Goal: Information Seeking & Learning: Learn about a topic

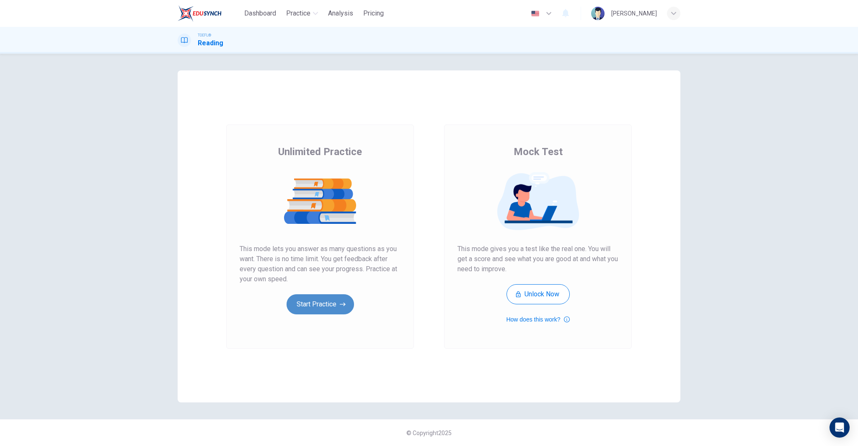
click at [332, 306] on button "Start Practice" at bounding box center [320, 304] width 67 height 20
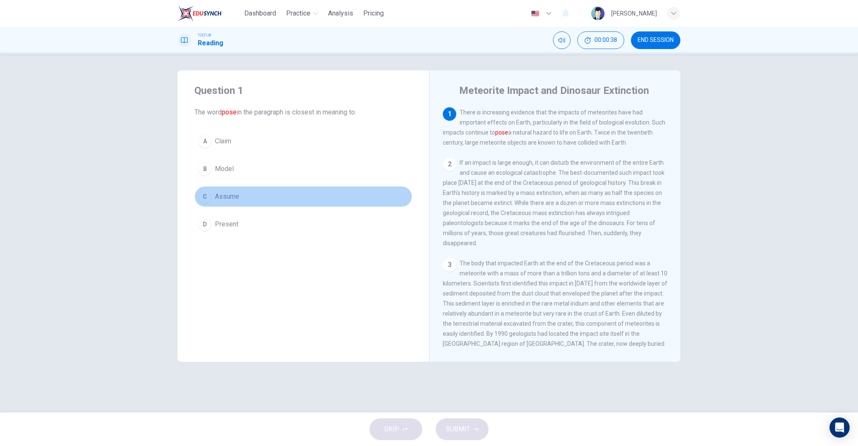
click at [301, 196] on button "C Assume" at bounding box center [303, 196] width 218 height 21
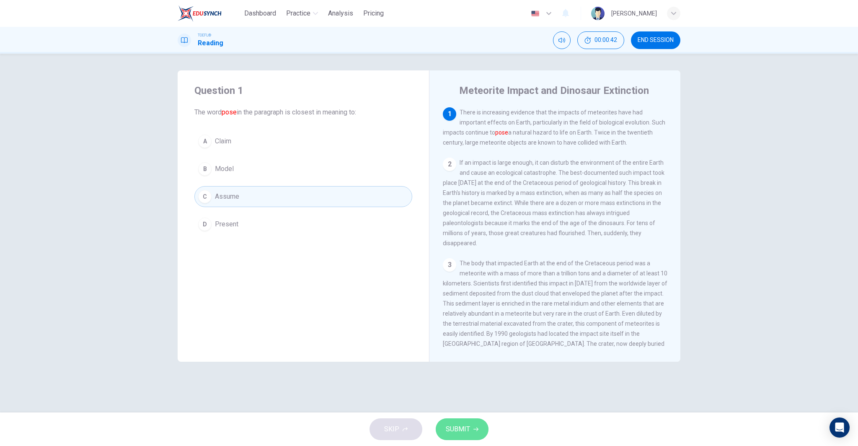
click at [468, 421] on button "SUBMIT" at bounding box center [462, 429] width 53 height 22
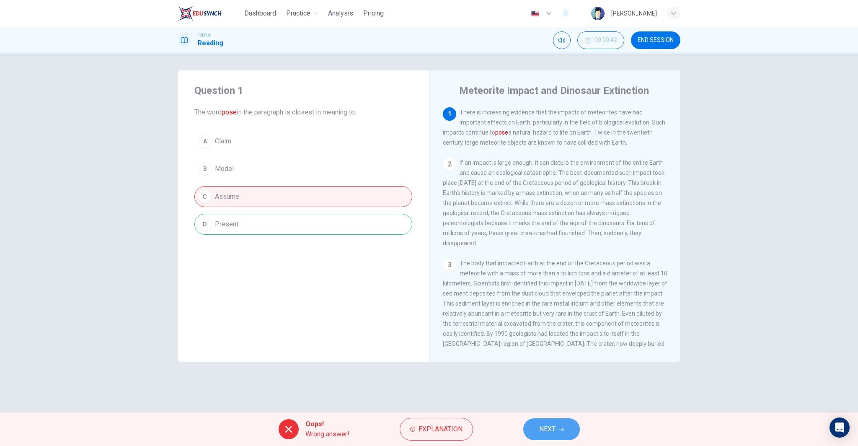
click at [559, 425] on button "NEXT" at bounding box center [551, 429] width 57 height 22
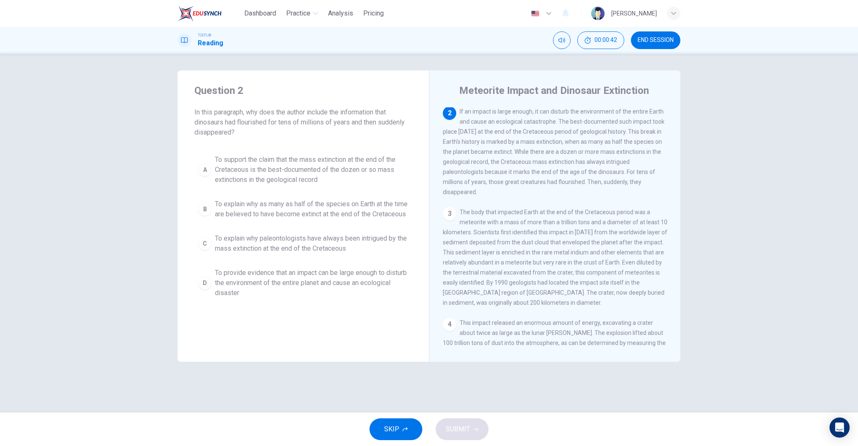
scroll to position [52, 0]
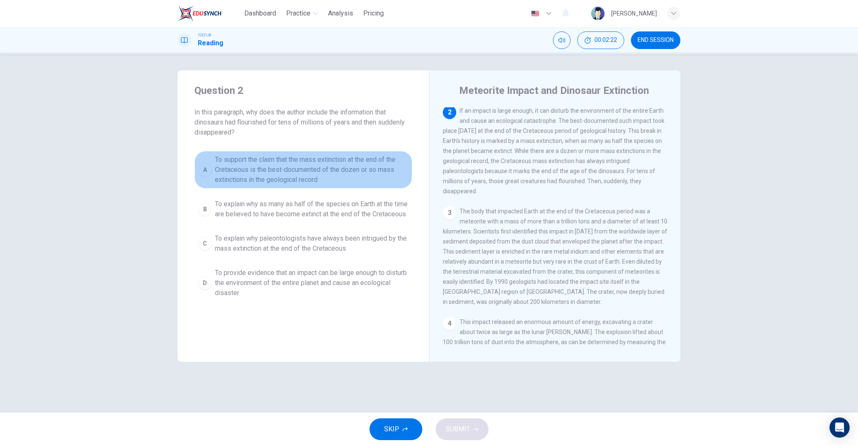
click at [324, 169] on span "To support the claim that the mass extinction at the end of the Cretaceous is t…" at bounding box center [312, 170] width 194 height 30
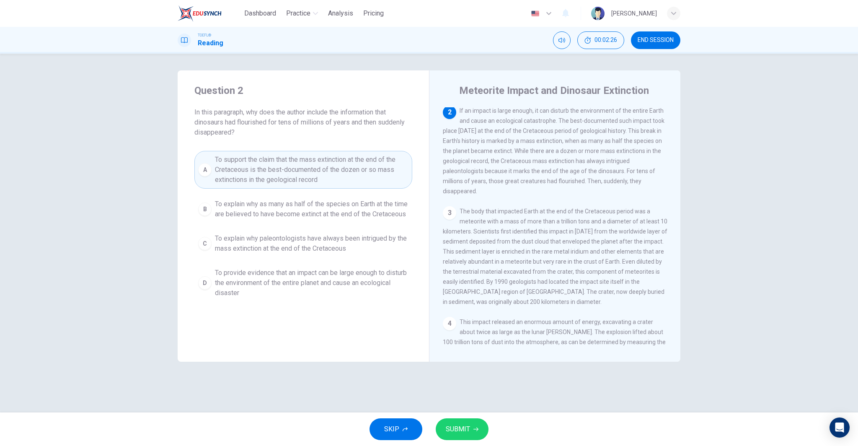
click at [292, 287] on span "To provide evidence that an impact can be large enough to disturb the environme…" at bounding box center [312, 283] width 194 height 30
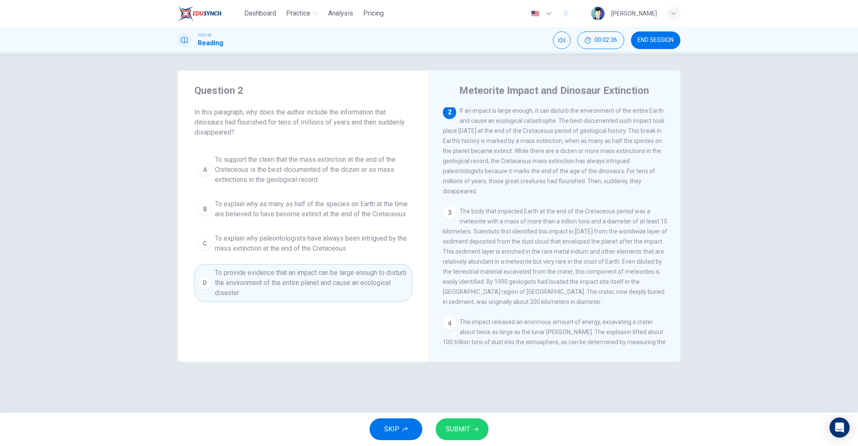
click at [451, 436] on button "SUBMIT" at bounding box center [462, 429] width 53 height 22
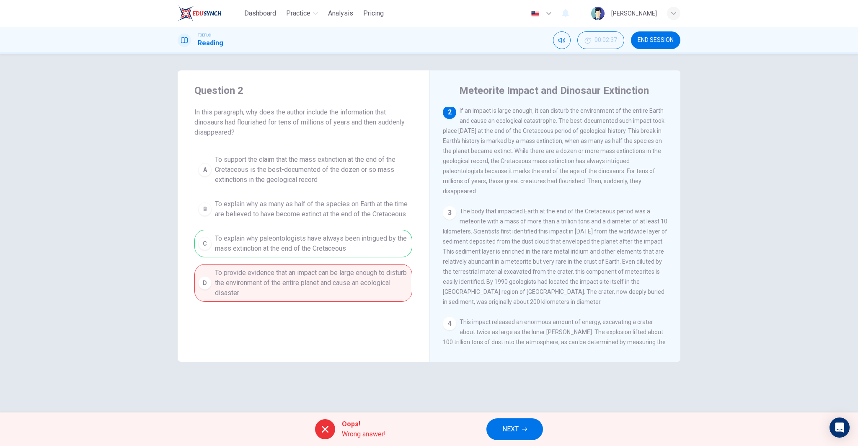
click at [505, 424] on span "NEXT" at bounding box center [510, 429] width 16 height 12
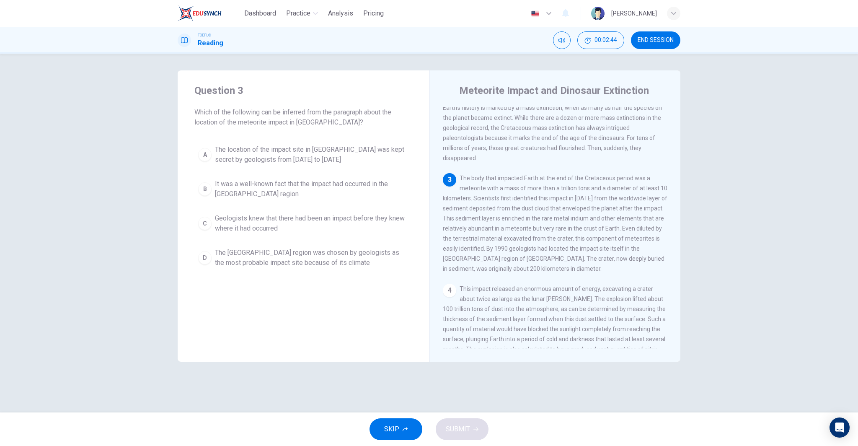
scroll to position [85, 0]
click at [296, 274] on div "Question 3 Which of the following can be inferred from the paragraph about the …" at bounding box center [303, 177] width 251 height 215
click at [294, 267] on span "The Yucatán region was chosen by geologists as the most probable impact site be…" at bounding box center [312, 258] width 194 height 20
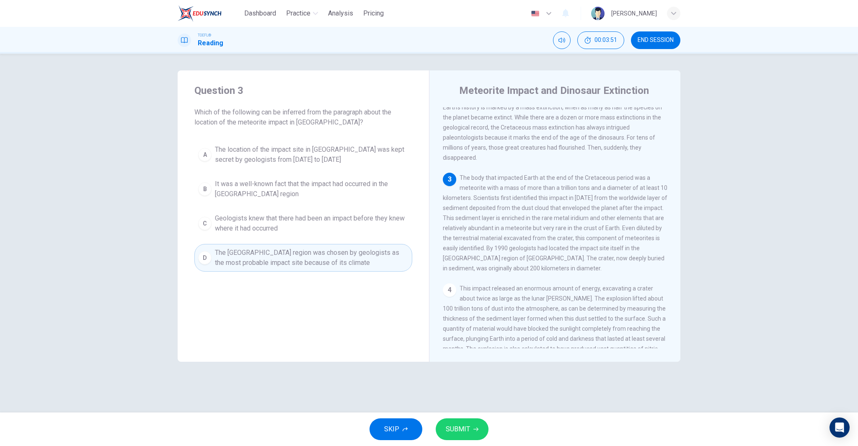
click at [455, 428] on span "SUBMIT" at bounding box center [458, 429] width 24 height 12
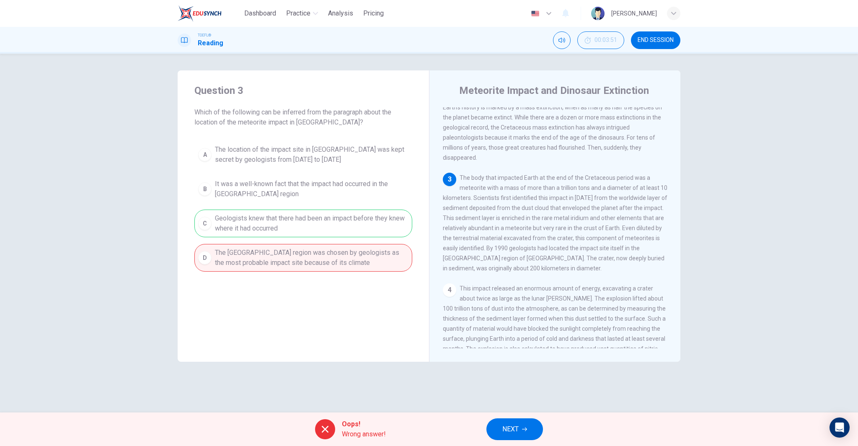
click at [515, 429] on span "NEXT" at bounding box center [510, 429] width 16 height 12
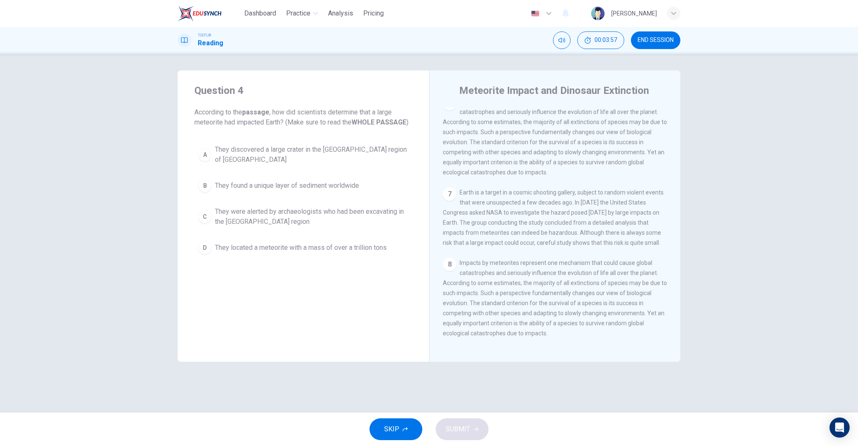
scroll to position [499, 0]
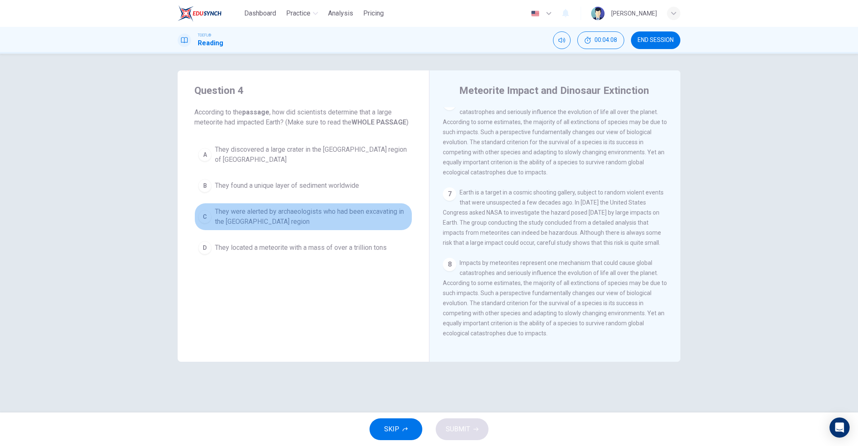
drag, startPoint x: 312, startPoint y: 196, endPoint x: 305, endPoint y: 207, distance: 12.9
click at [311, 203] on button "C They were alerted by archaeologists who had been excavating in the Yucatán re…" at bounding box center [303, 217] width 218 height 28
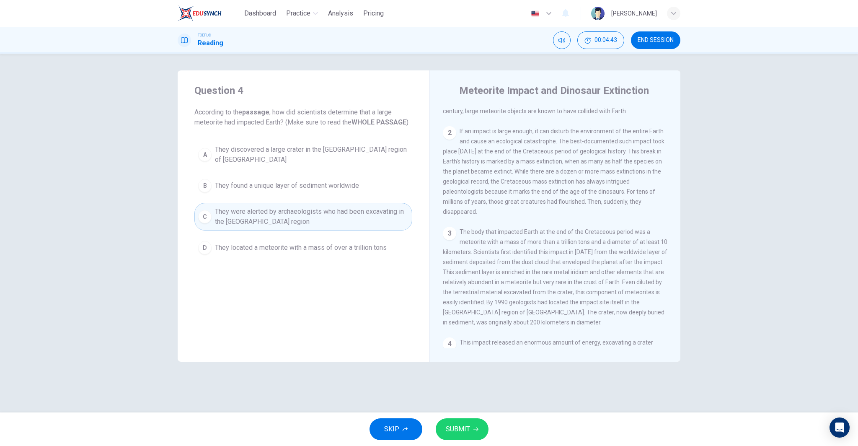
scroll to position [60, 0]
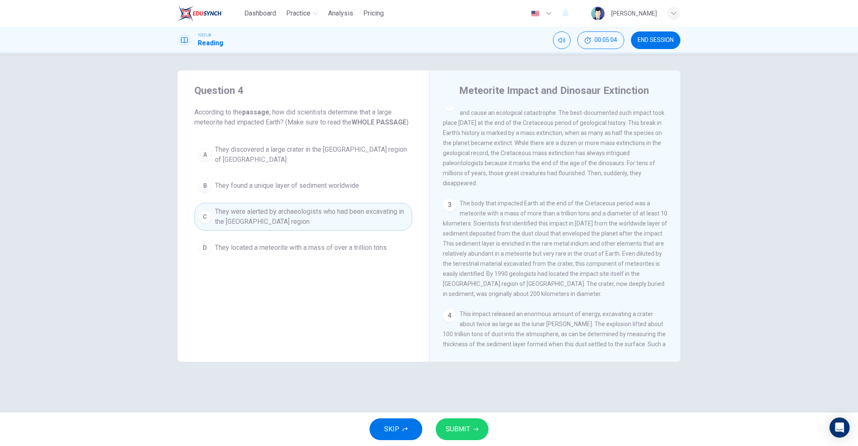
click at [357, 145] on button "A They discovered a large crater in the Yucatán region of Mexico" at bounding box center [303, 155] width 218 height 28
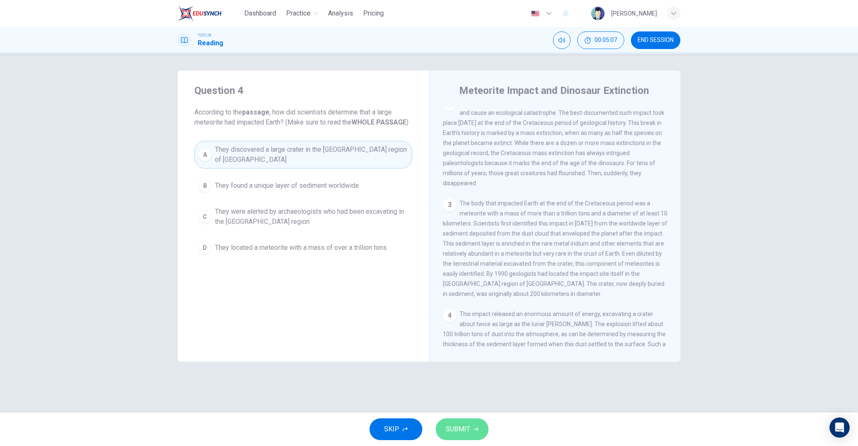
click at [469, 419] on button "SUBMIT" at bounding box center [462, 429] width 53 height 22
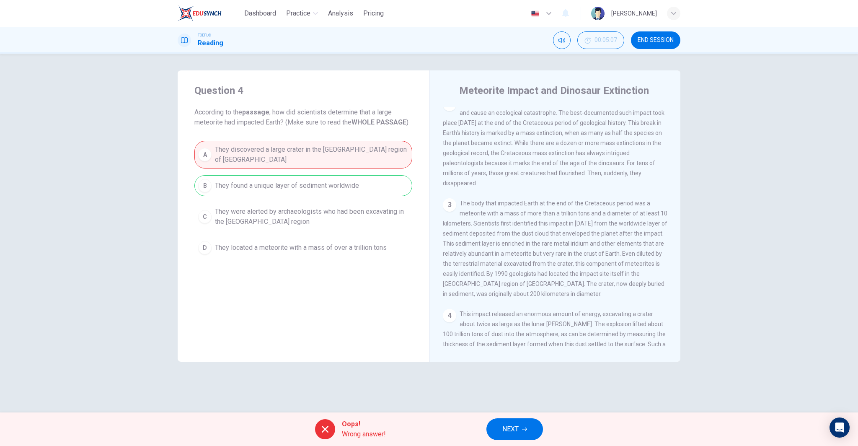
click at [506, 427] on span "NEXT" at bounding box center [510, 429] width 16 height 12
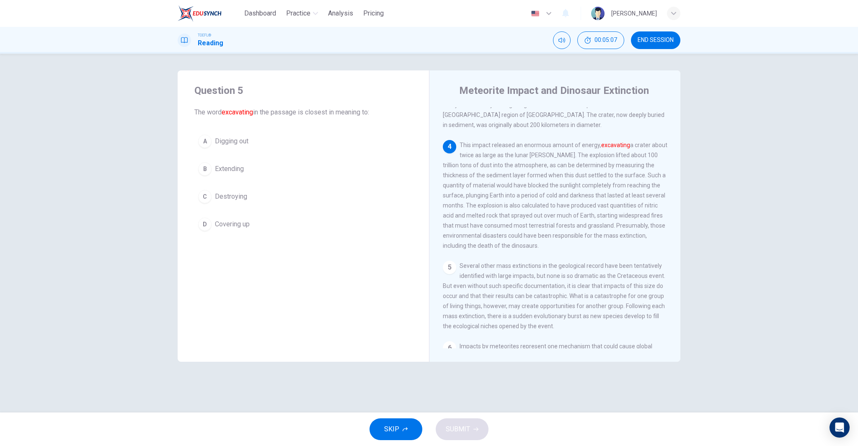
scroll to position [229, 0]
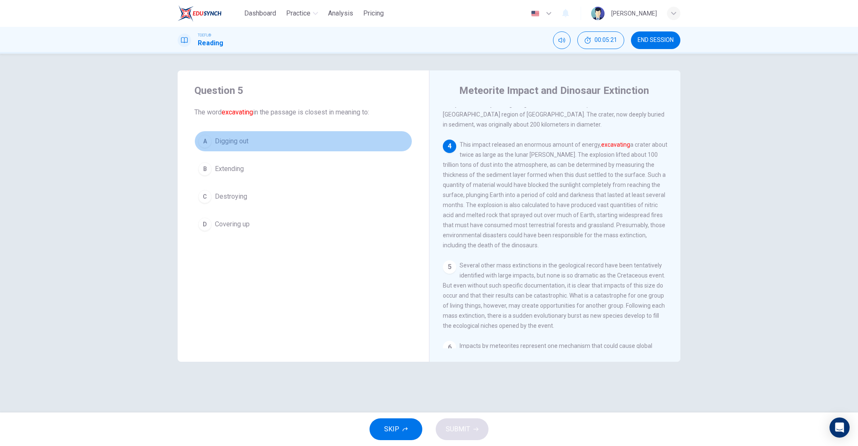
click at [240, 143] on span "Digging out" at bounding box center [232, 141] width 34 height 10
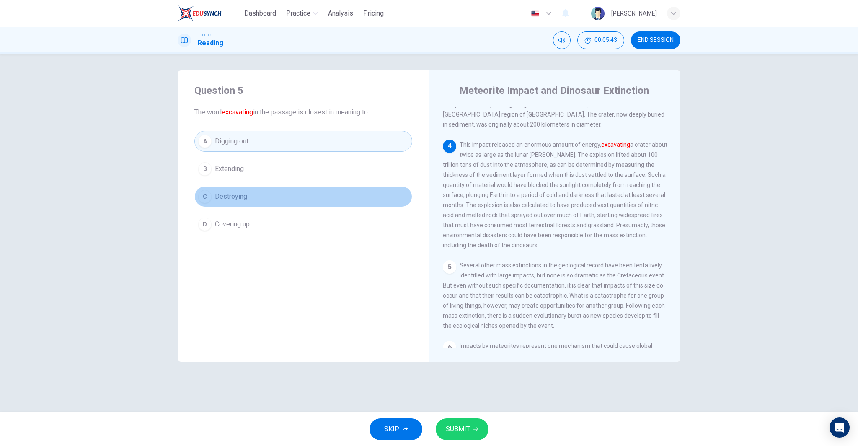
click at [226, 192] on span "Destroying" at bounding box center [231, 196] width 32 height 10
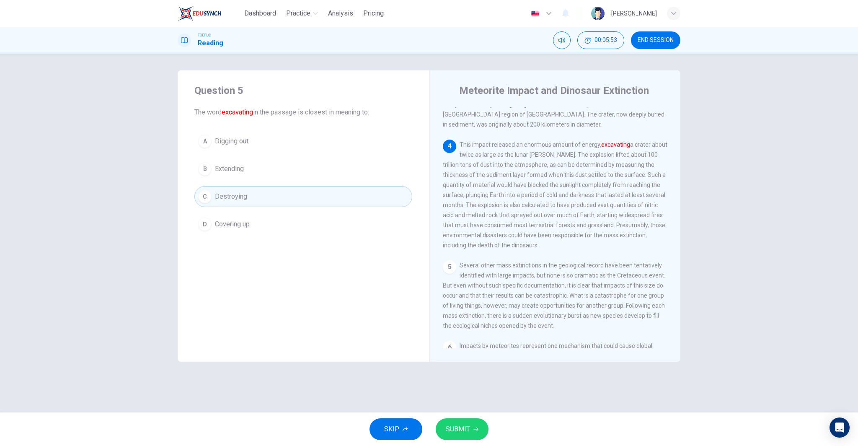
click at [458, 427] on span "SUBMIT" at bounding box center [458, 429] width 24 height 12
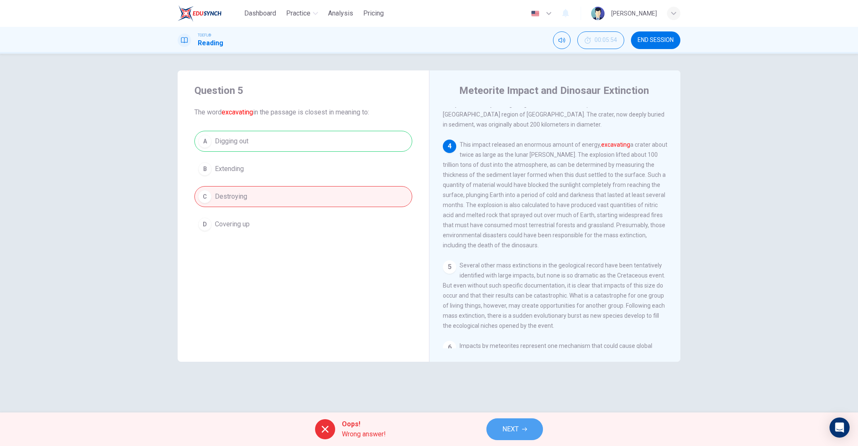
click at [502, 427] on button "NEXT" at bounding box center [514, 429] width 57 height 22
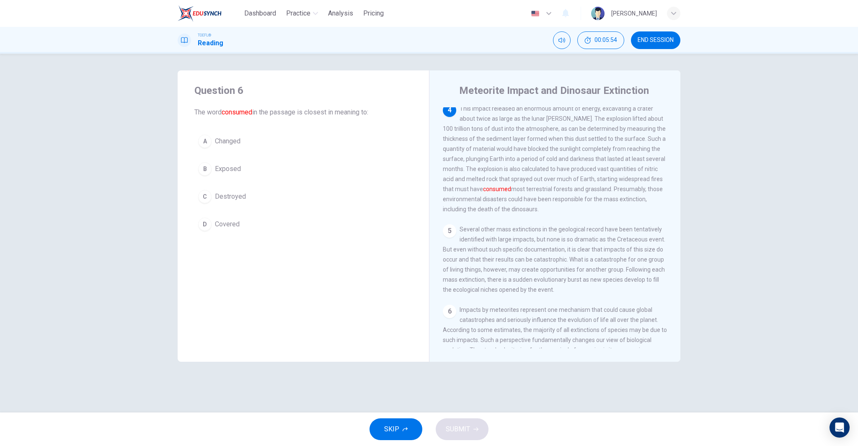
scroll to position [271, 0]
click at [651, 42] on span "END SESSION" at bounding box center [656, 40] width 36 height 7
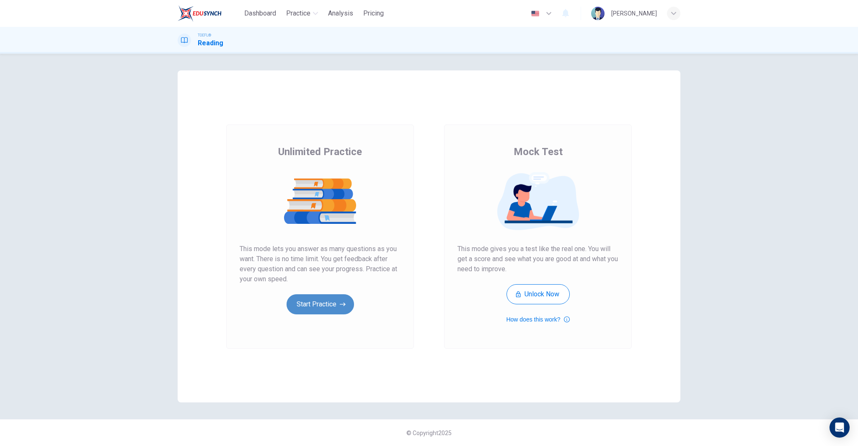
click at [341, 302] on icon "button" at bounding box center [343, 304] width 6 height 8
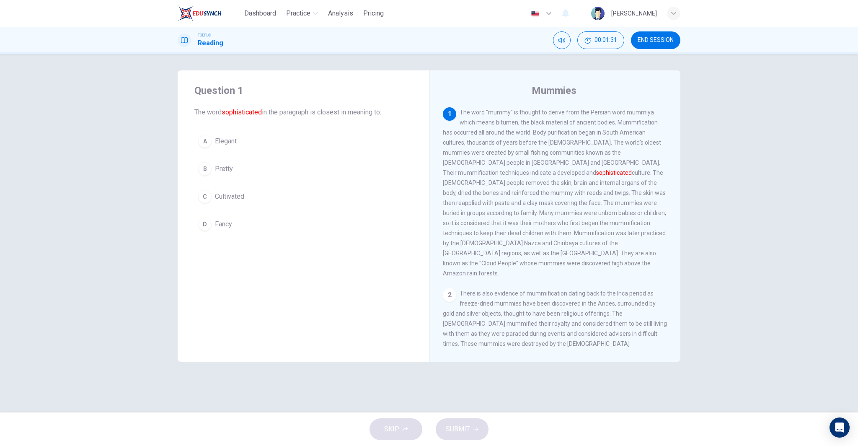
click at [237, 144] on span "Elegant" at bounding box center [226, 141] width 22 height 10
click at [463, 428] on span "SUBMIT" at bounding box center [458, 429] width 24 height 12
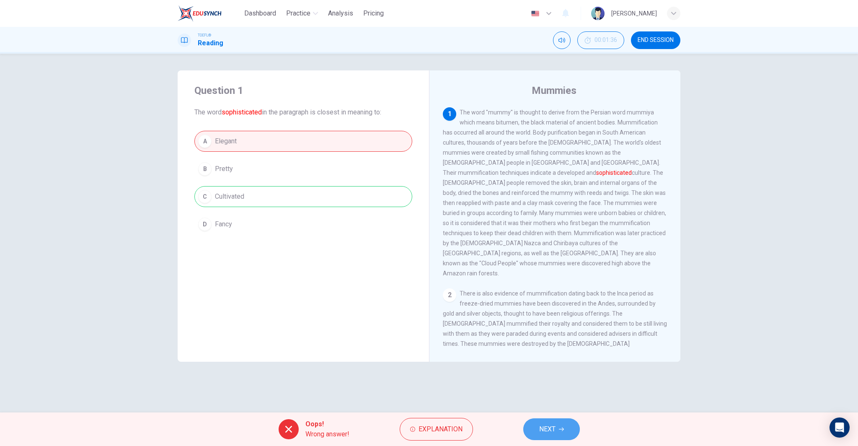
click at [560, 433] on button "NEXT" at bounding box center [551, 429] width 57 height 22
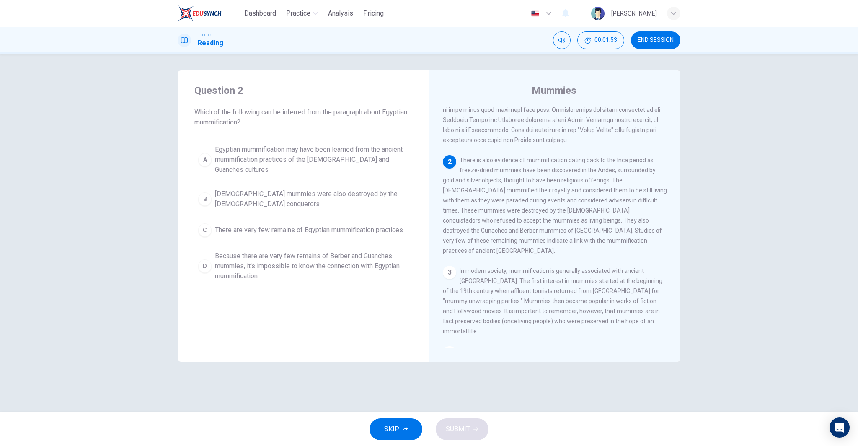
scroll to position [112, 0]
click at [291, 161] on span "Egyptian mummification may have been learned from the ancient mummification pra…" at bounding box center [312, 160] width 194 height 30
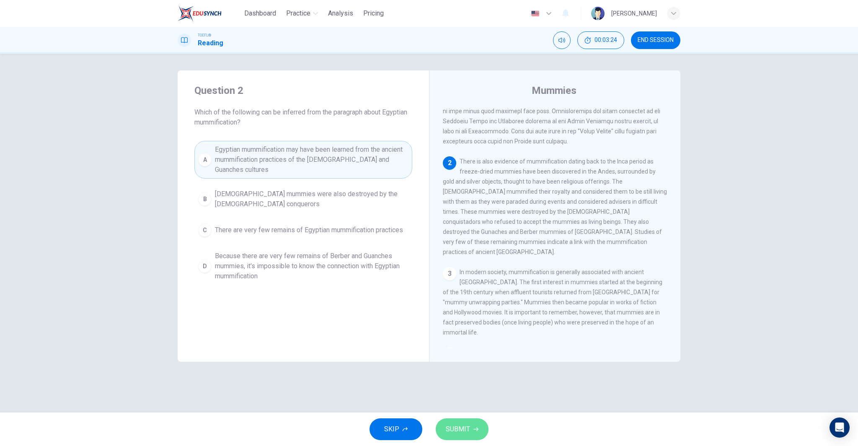
click at [477, 427] on icon "button" at bounding box center [475, 429] width 5 height 5
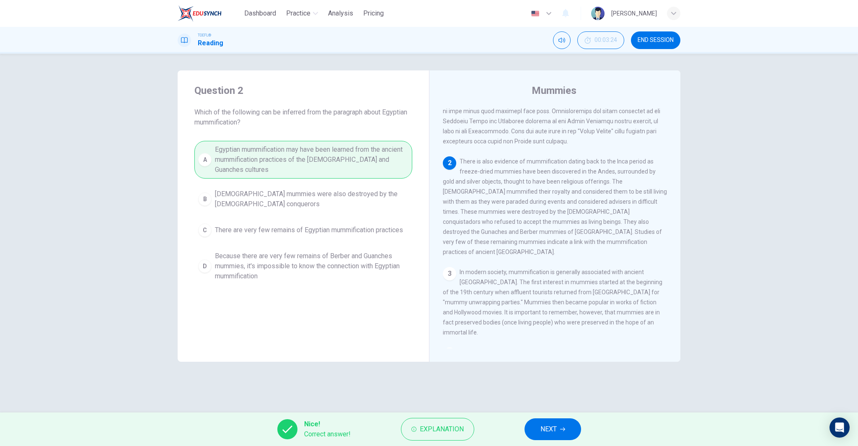
click at [565, 422] on button "NEXT" at bounding box center [553, 429] width 57 height 22
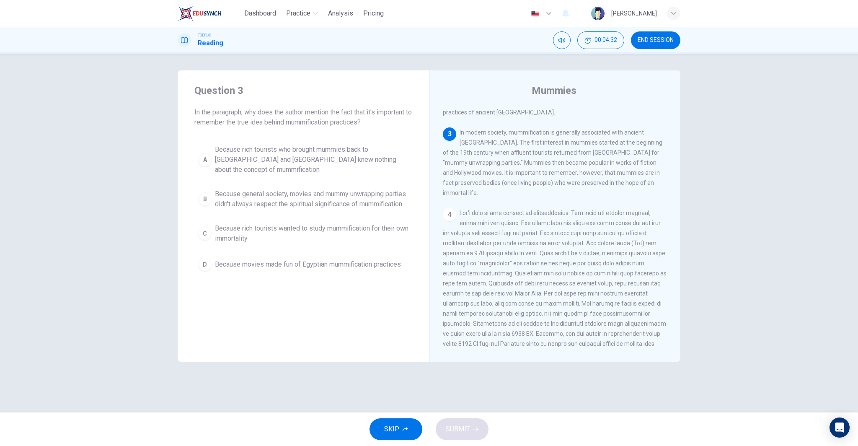
scroll to position [293, 0]
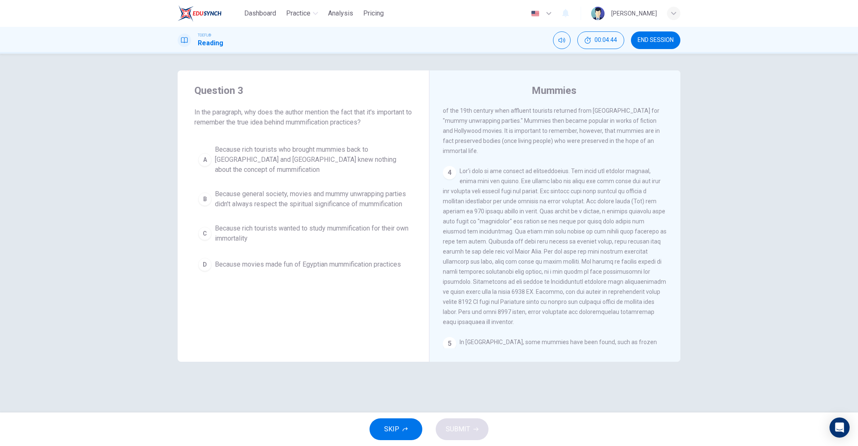
click at [277, 197] on span "Because general society, movies and mummy unwrapping parties didn't always resp…" at bounding box center [312, 199] width 194 height 20
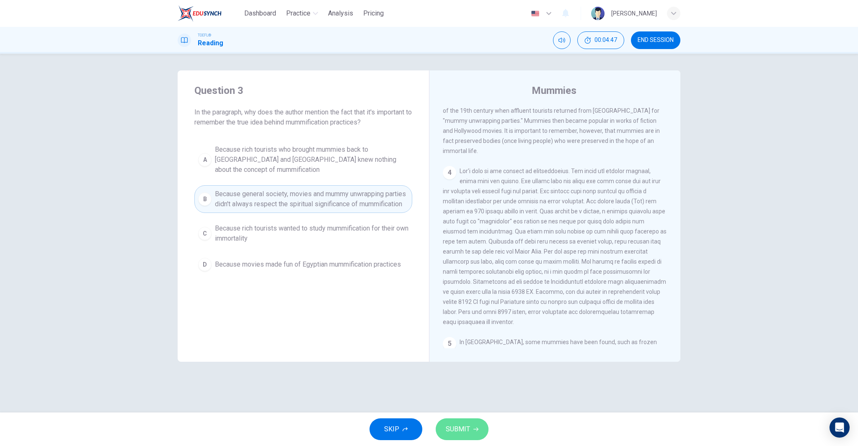
click at [478, 434] on button "SUBMIT" at bounding box center [462, 429] width 53 height 22
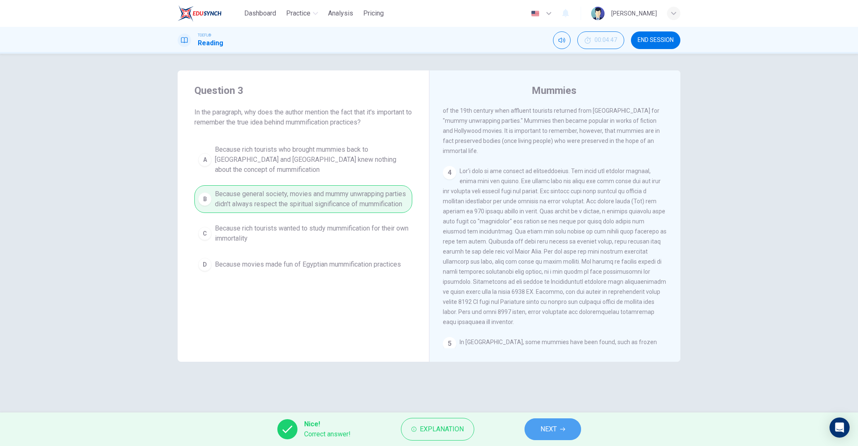
click at [560, 434] on button "NEXT" at bounding box center [553, 429] width 57 height 22
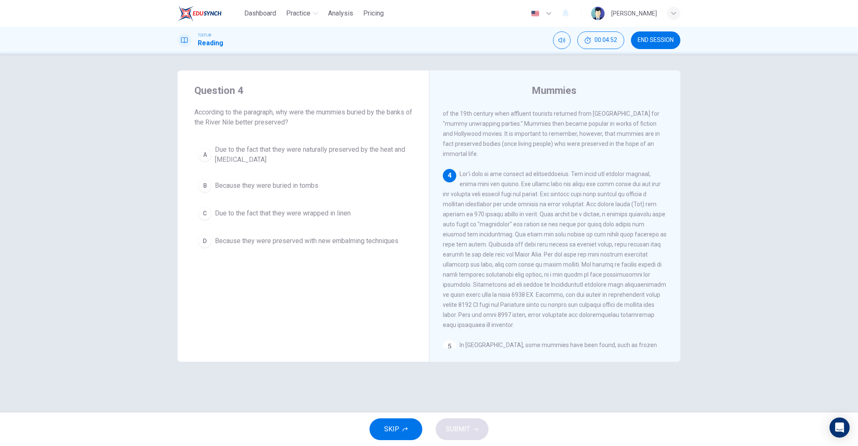
scroll to position [290, 0]
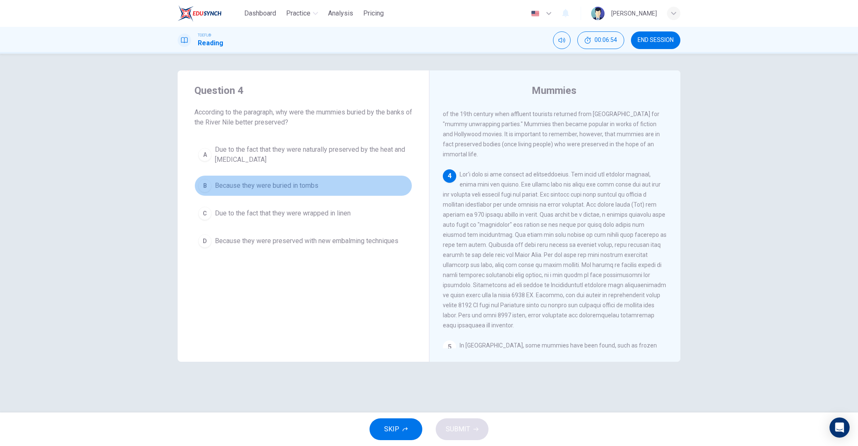
click at [284, 188] on span "Because they were buried in tombs" at bounding box center [266, 186] width 103 height 10
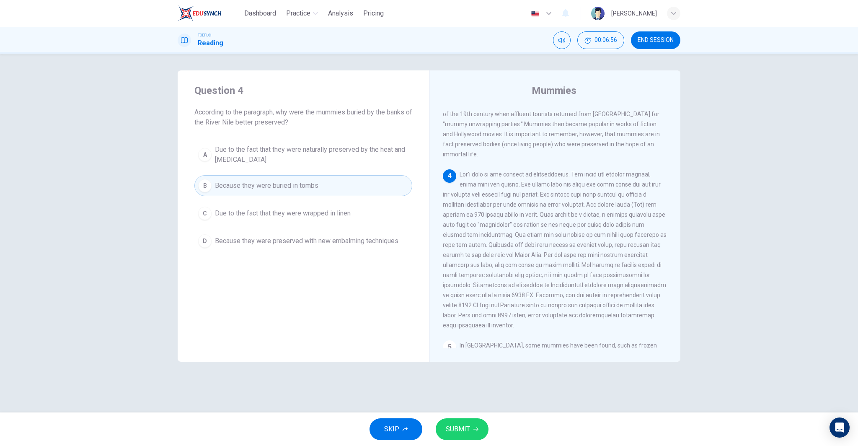
click at [266, 150] on span "Due to the fact that they were naturally preserved by the heat and dryness" at bounding box center [312, 155] width 194 height 20
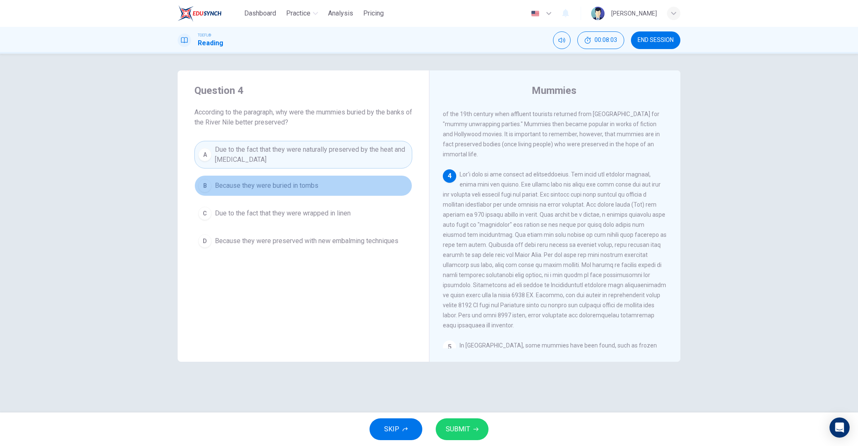
click at [306, 182] on span "Because they were buried in tombs" at bounding box center [266, 186] width 103 height 10
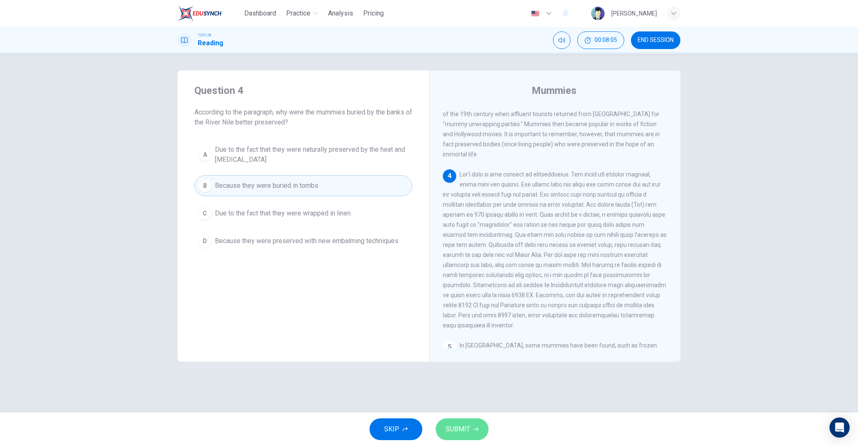
click at [464, 426] on span "SUBMIT" at bounding box center [458, 429] width 24 height 12
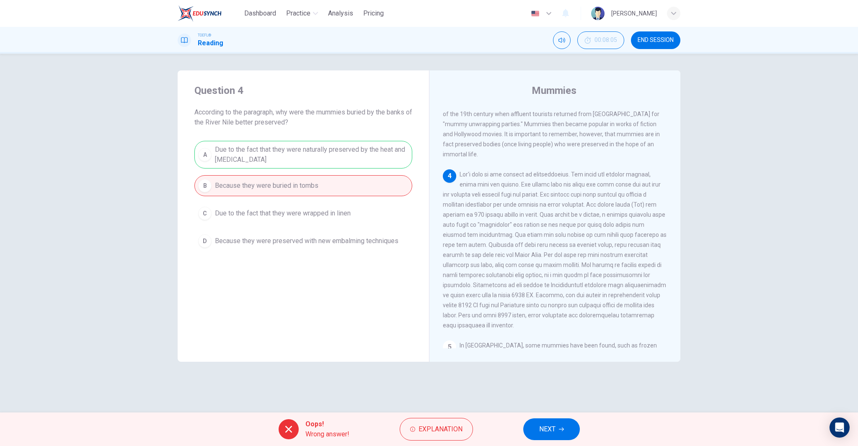
click at [558, 438] on button "NEXT" at bounding box center [551, 429] width 57 height 22
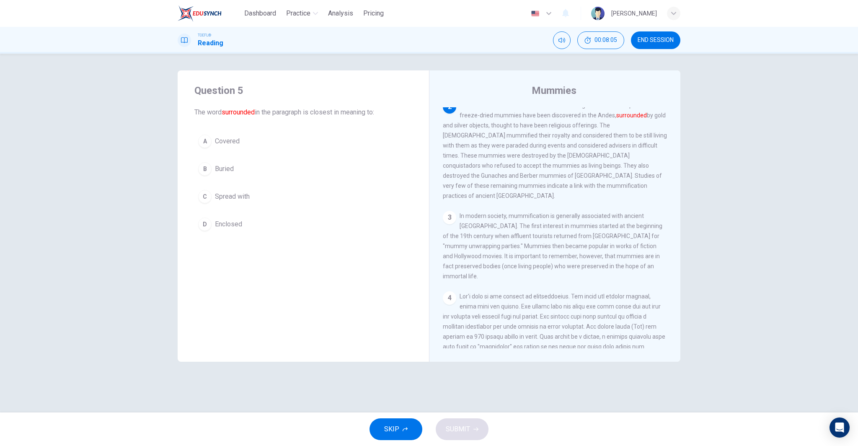
scroll to position [167, 0]
click at [289, 145] on button "A Covered" at bounding box center [303, 141] width 218 height 21
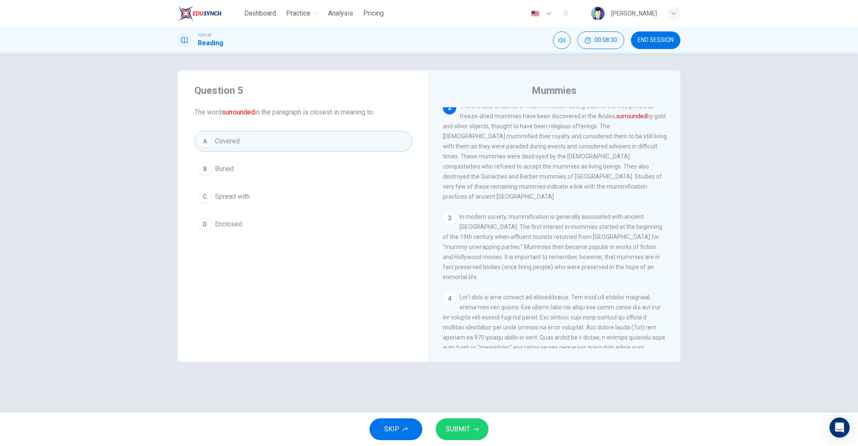
click at [468, 432] on span "SUBMIT" at bounding box center [458, 429] width 24 height 12
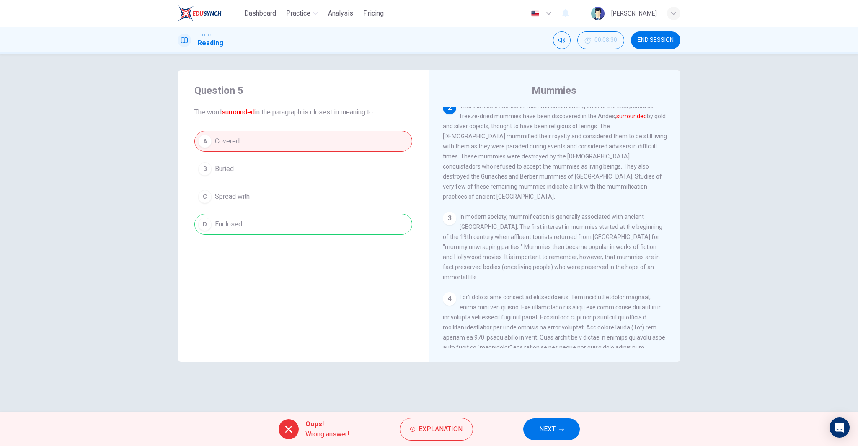
click at [564, 425] on button "NEXT" at bounding box center [551, 429] width 57 height 22
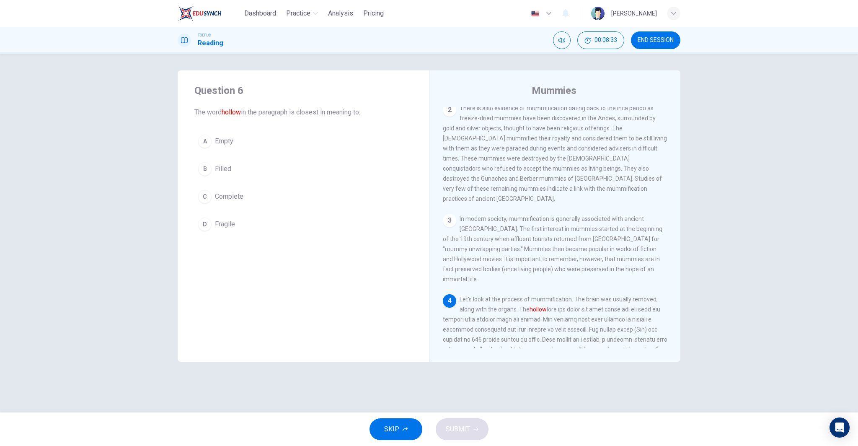
scroll to position [167, 0]
click at [272, 142] on button "A Empty" at bounding box center [303, 141] width 218 height 21
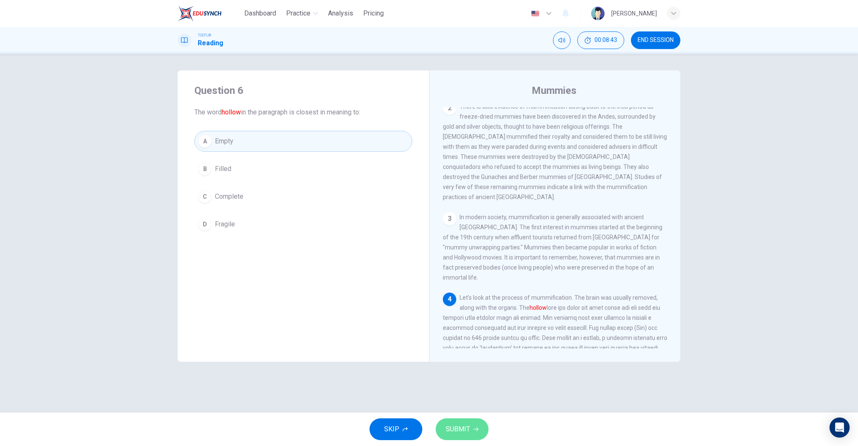
click at [470, 426] on button "SUBMIT" at bounding box center [462, 429] width 53 height 22
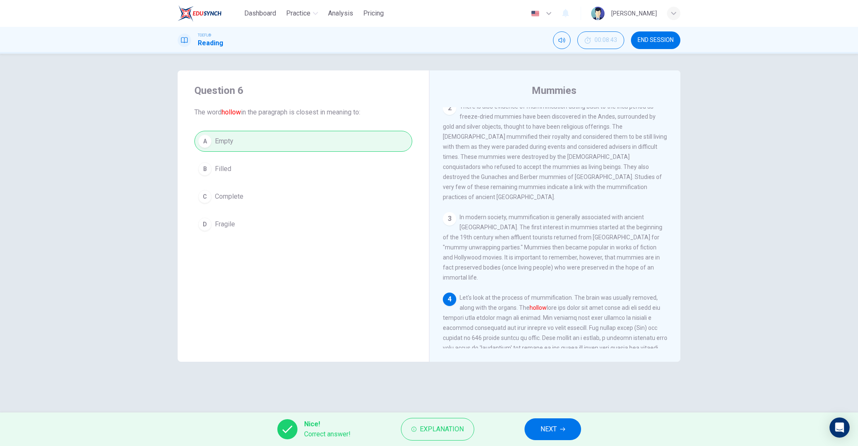
click at [557, 429] on span "NEXT" at bounding box center [548, 429] width 16 height 12
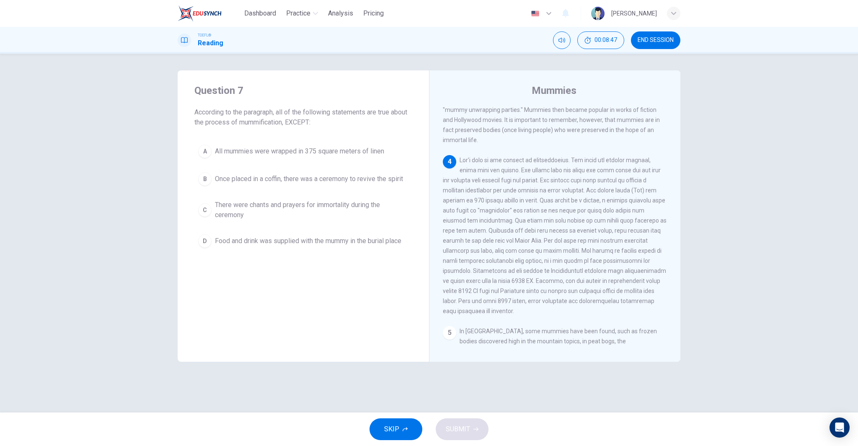
scroll to position [305, 0]
click at [360, 151] on span "All mummies were wrapped in 375 square meters of linen" at bounding box center [299, 151] width 169 height 10
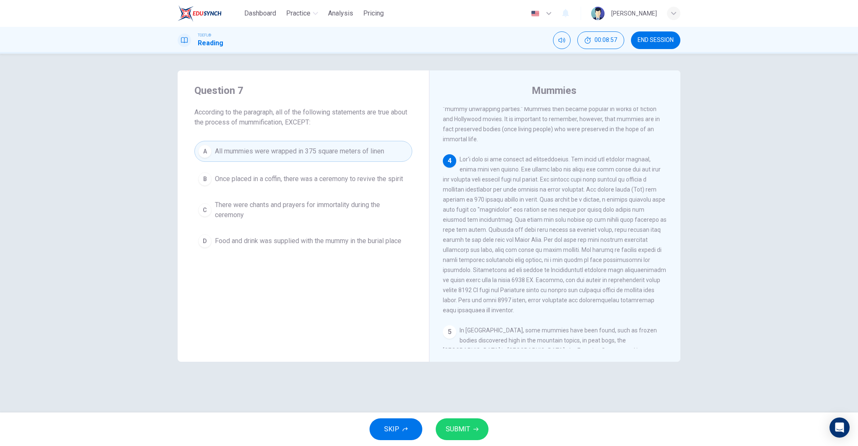
click at [473, 427] on icon "button" at bounding box center [475, 429] width 5 height 5
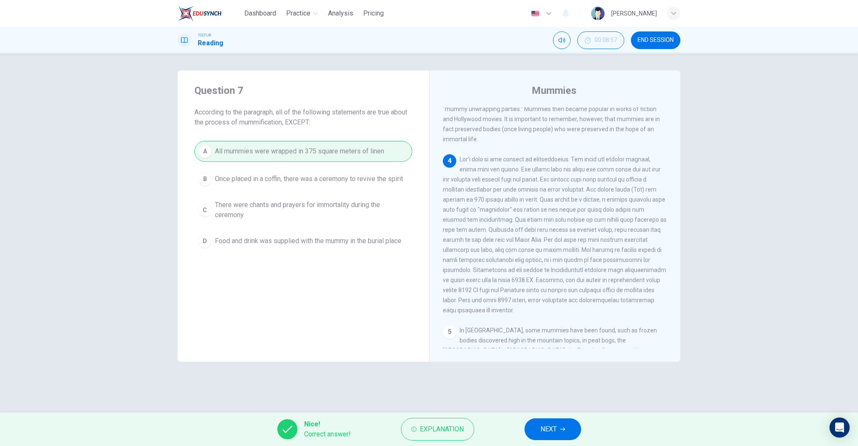
click at [540, 427] on span "NEXT" at bounding box center [548, 429] width 16 height 12
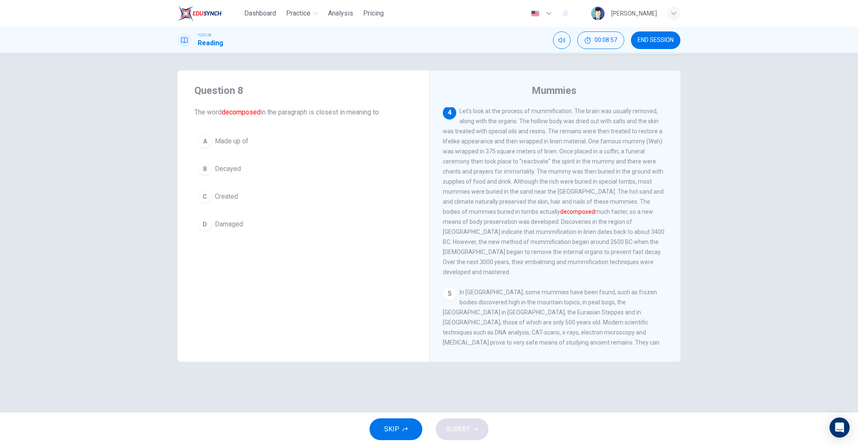
scroll to position [355, 0]
click at [287, 141] on button "A Made up of" at bounding box center [303, 141] width 218 height 21
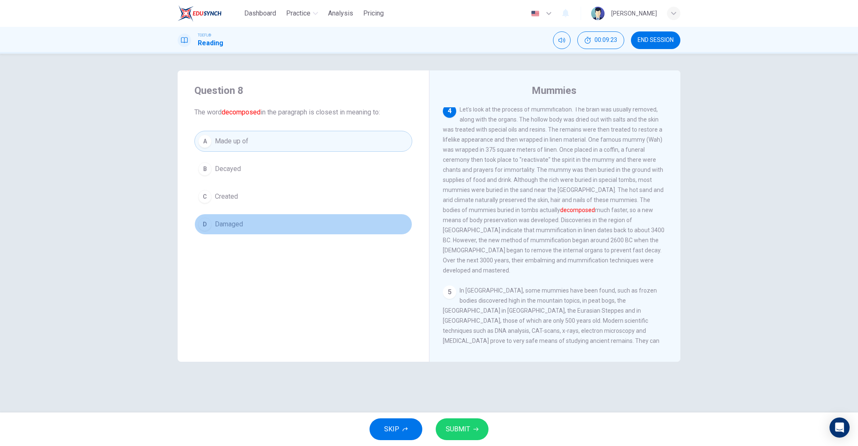
click at [233, 227] on span "Damaged" at bounding box center [229, 224] width 28 height 10
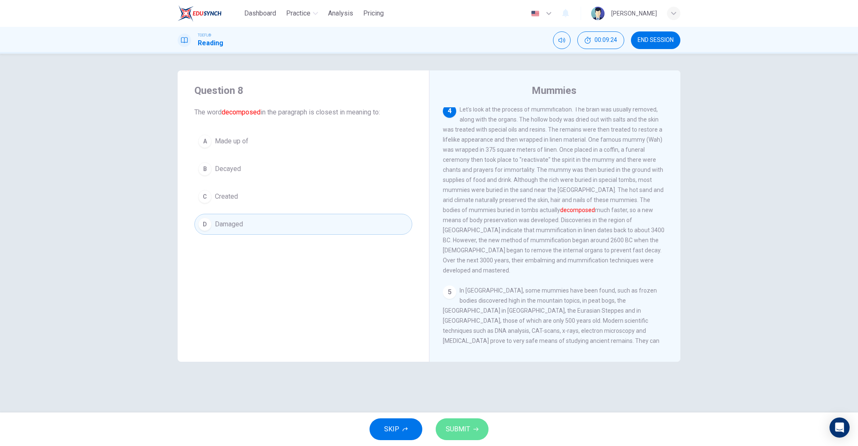
click at [465, 421] on button "SUBMIT" at bounding box center [462, 429] width 53 height 22
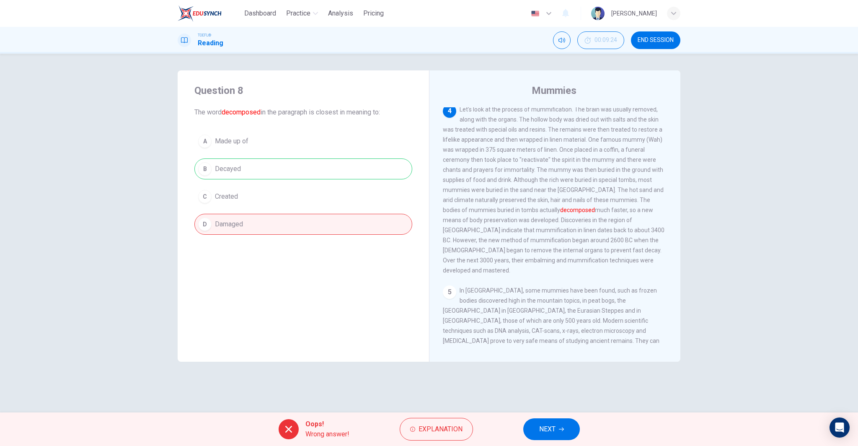
click at [562, 429] on icon "button" at bounding box center [561, 429] width 5 height 5
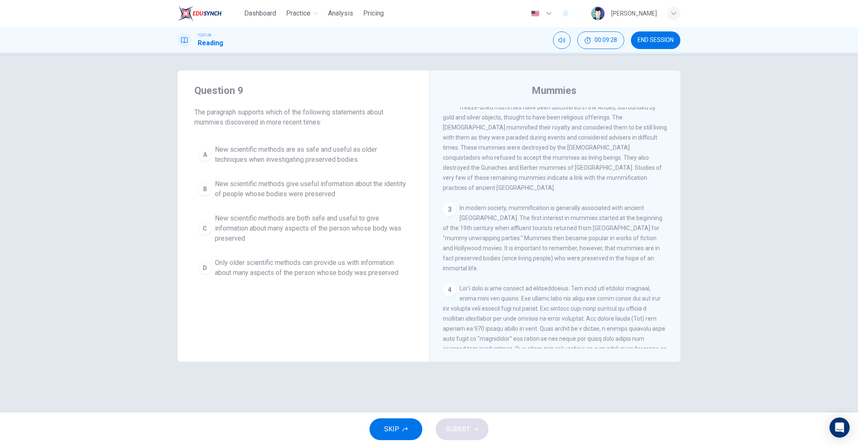
scroll to position [427, 0]
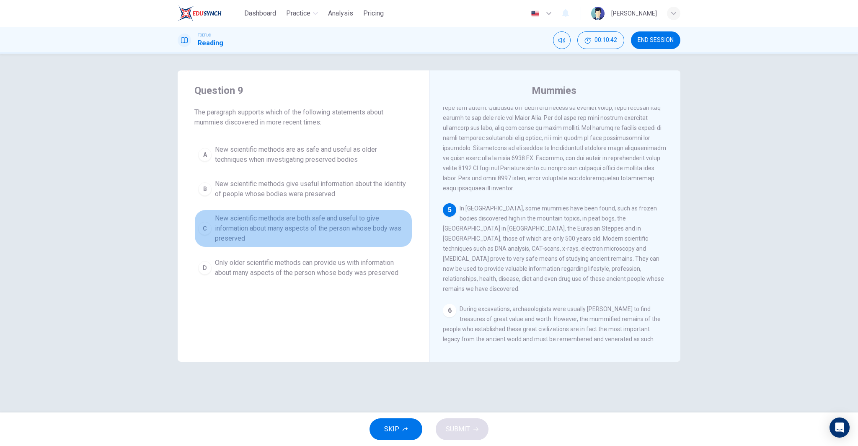
click at [304, 224] on span "New scientific methods are both safe and useful to give information about many …" at bounding box center [312, 228] width 194 height 30
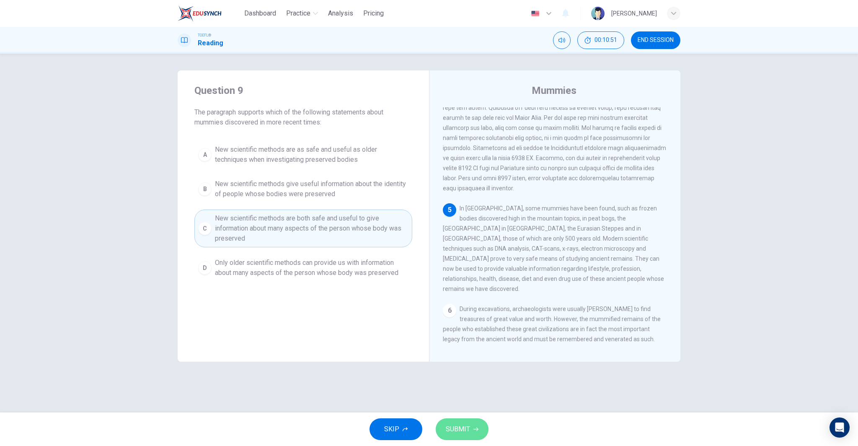
click at [467, 427] on span "SUBMIT" at bounding box center [458, 429] width 24 height 12
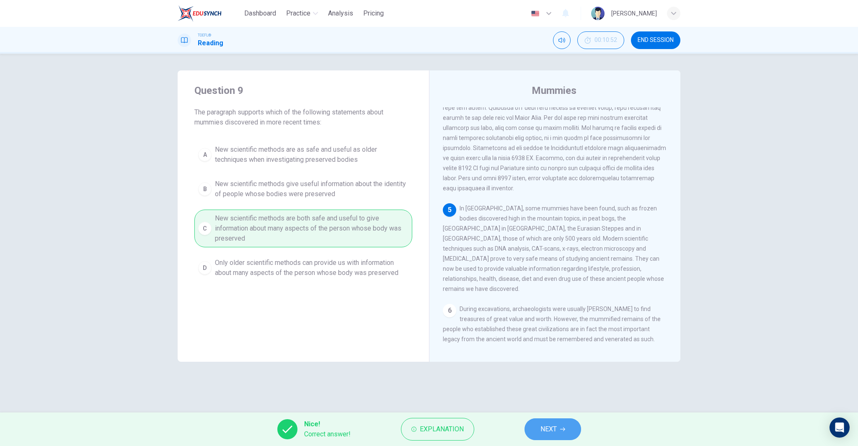
click at [558, 432] on button "NEXT" at bounding box center [553, 429] width 57 height 22
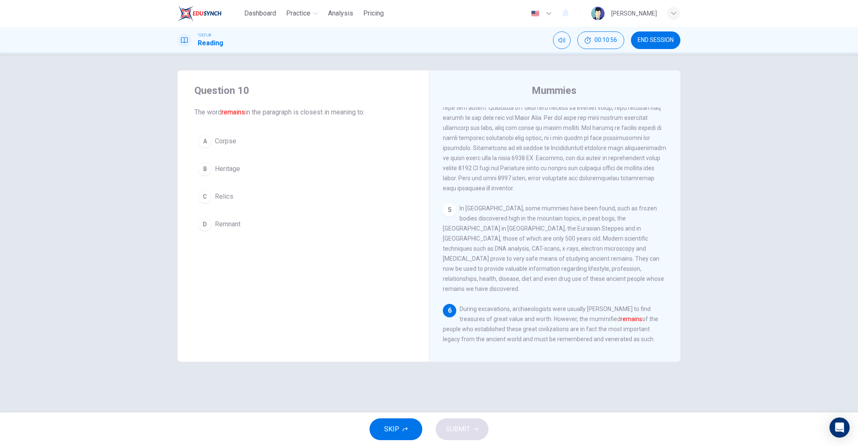
drag, startPoint x: 597, startPoint y: 322, endPoint x: 605, endPoint y: 316, distance: 10.5
click at [597, 322] on span "During excavations, archaeologists were usually rushing to find treasures of gr…" at bounding box center [550, 323] width 215 height 37
click at [257, 199] on button "C Relics" at bounding box center [303, 196] width 218 height 21
click at [454, 424] on button "SUBMIT" at bounding box center [462, 429] width 53 height 22
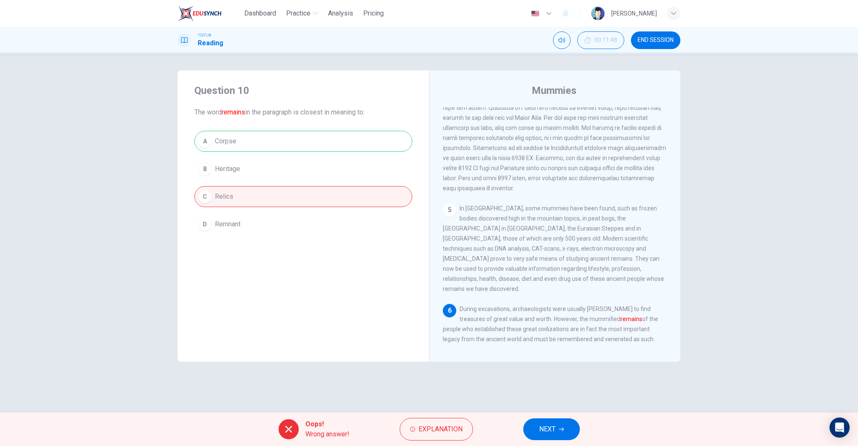
click at [566, 432] on button "NEXT" at bounding box center [551, 429] width 57 height 22
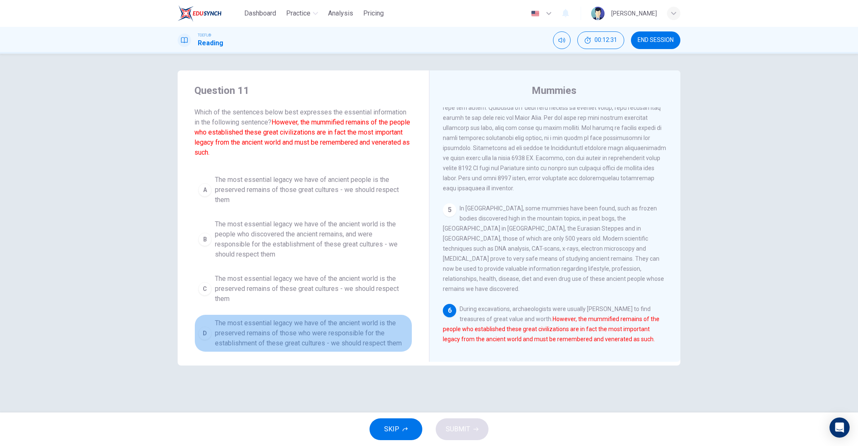
click at [354, 343] on span "The most essential legacy we have of the ancient world is the preserved remains…" at bounding box center [312, 333] width 194 height 30
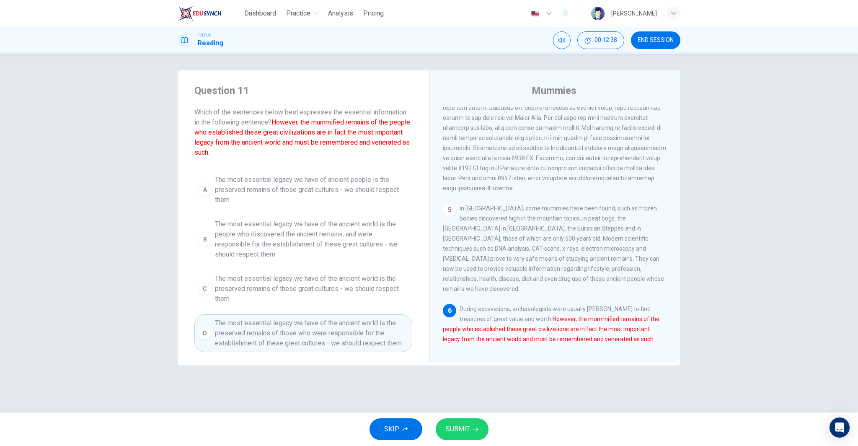
click at [371, 186] on span "The most essential legacy we have of ancient people is the preserved remains of…" at bounding box center [312, 190] width 194 height 30
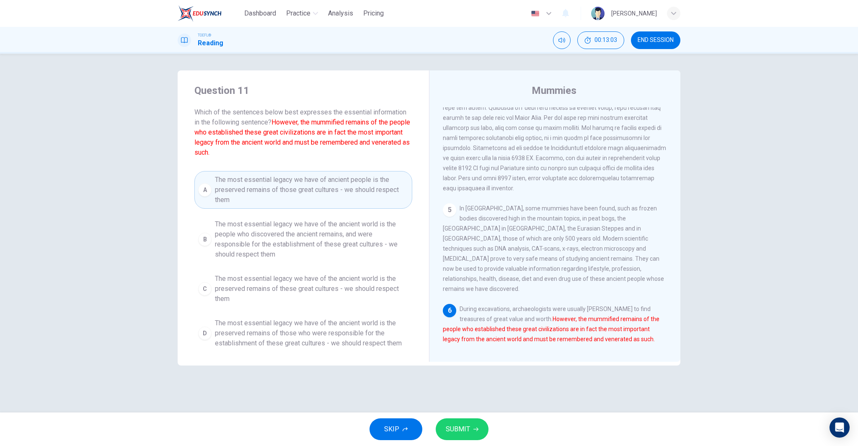
click at [476, 427] on icon "button" at bounding box center [475, 429] width 5 height 5
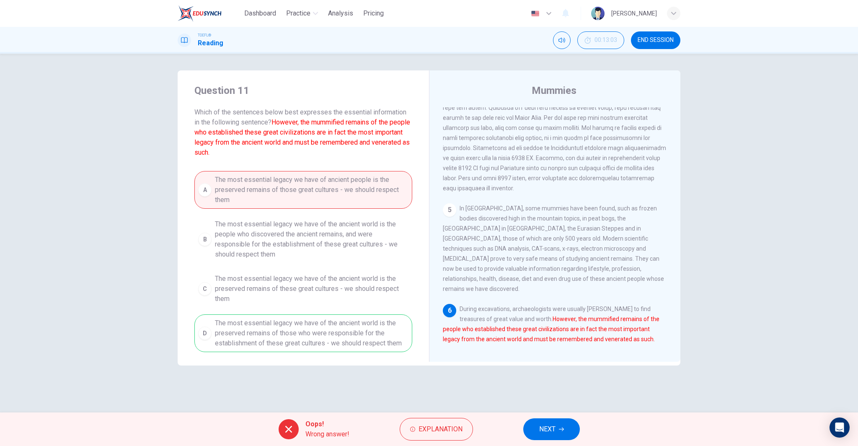
click at [555, 433] on span "NEXT" at bounding box center [547, 429] width 16 height 12
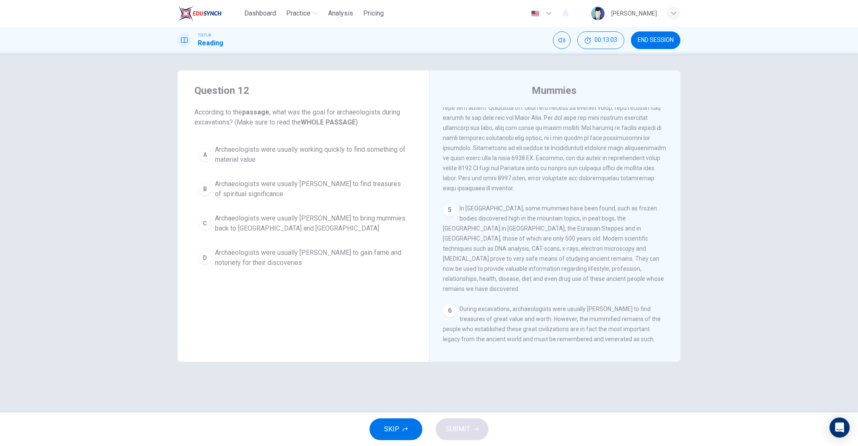
click at [555, 433] on div "SKIP SUBMIT" at bounding box center [429, 429] width 858 height 34
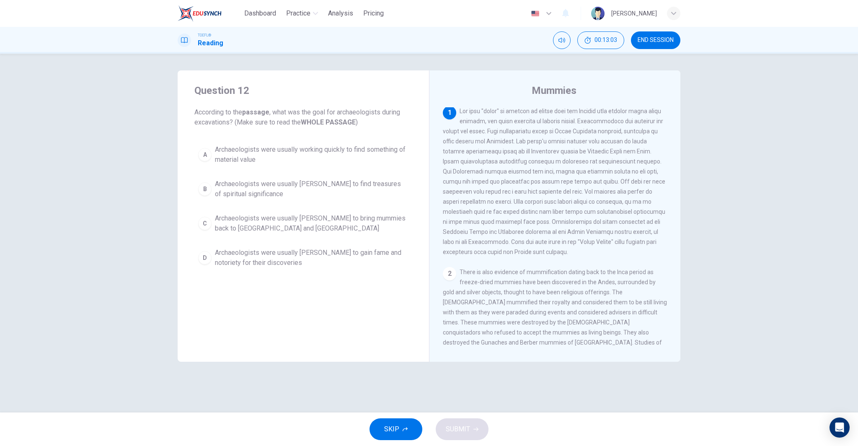
scroll to position [0, 0]
click at [287, 186] on span "Archaeologists were usually rushing to find treasures of spiritual significance" at bounding box center [312, 189] width 194 height 20
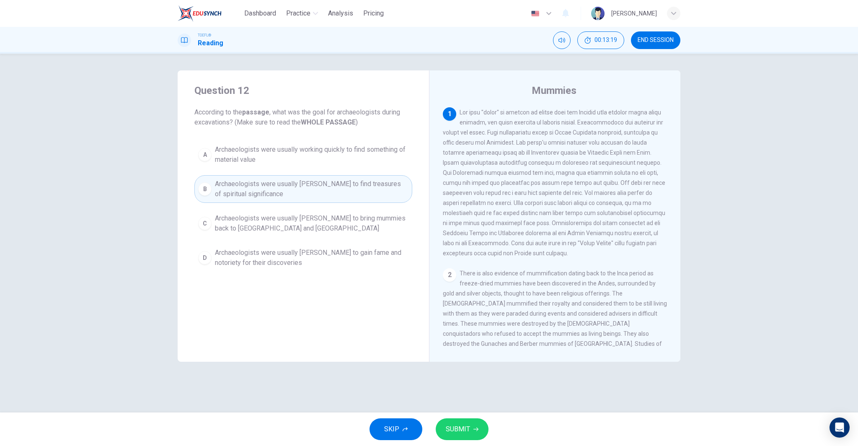
drag, startPoint x: 455, startPoint y: 407, endPoint x: 459, endPoint y: 421, distance: 13.9
click at [457, 416] on div "Dashboard Practice Analysis Pricing English en ​ Rachell Sanchez TOEFL® Reading…" at bounding box center [429, 223] width 858 height 446
click at [465, 426] on span "SUBMIT" at bounding box center [458, 429] width 24 height 12
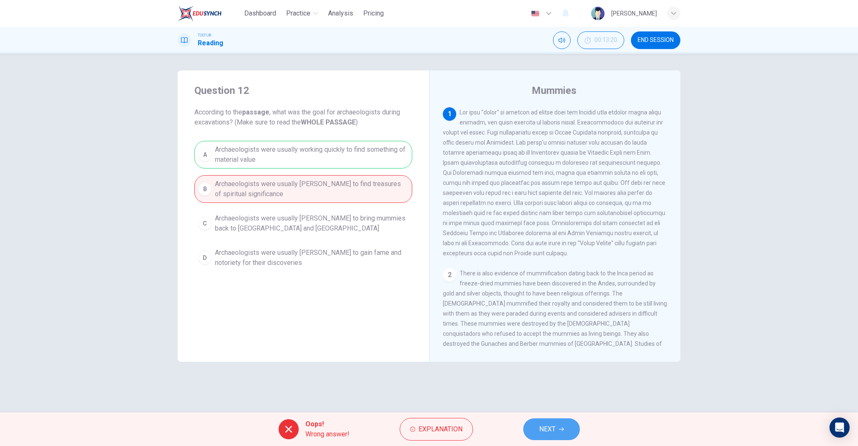
click at [544, 434] on span "NEXT" at bounding box center [547, 429] width 16 height 12
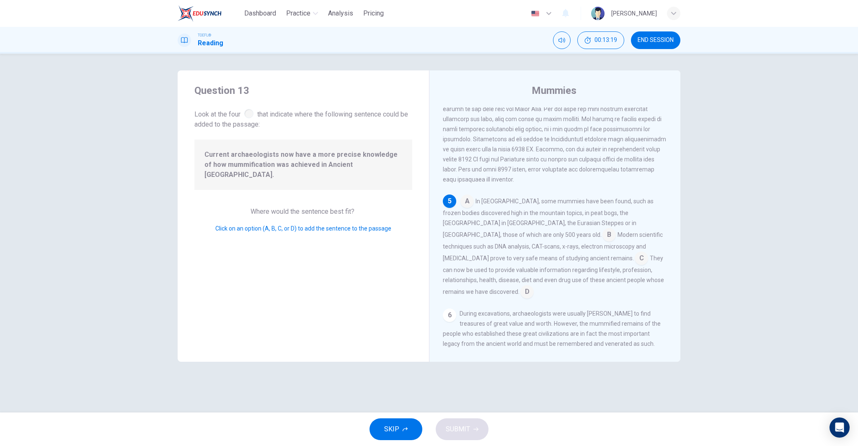
scroll to position [437, 0]
click at [635, 255] on input at bounding box center [641, 257] width 13 height 13
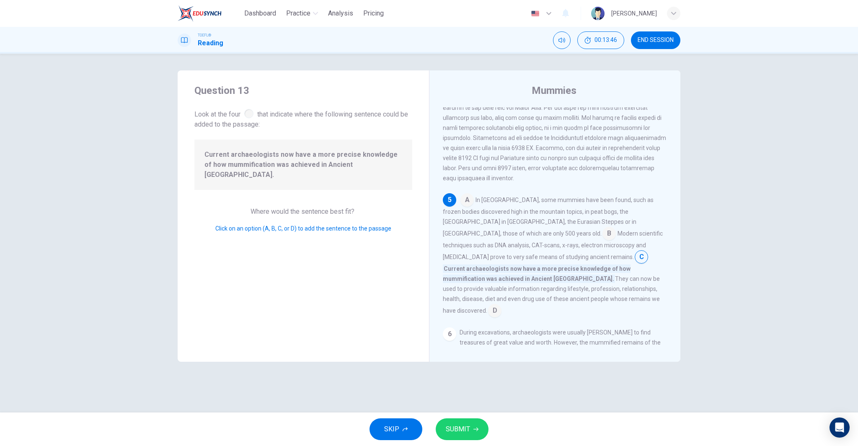
click at [476, 430] on icon "button" at bounding box center [475, 429] width 5 height 5
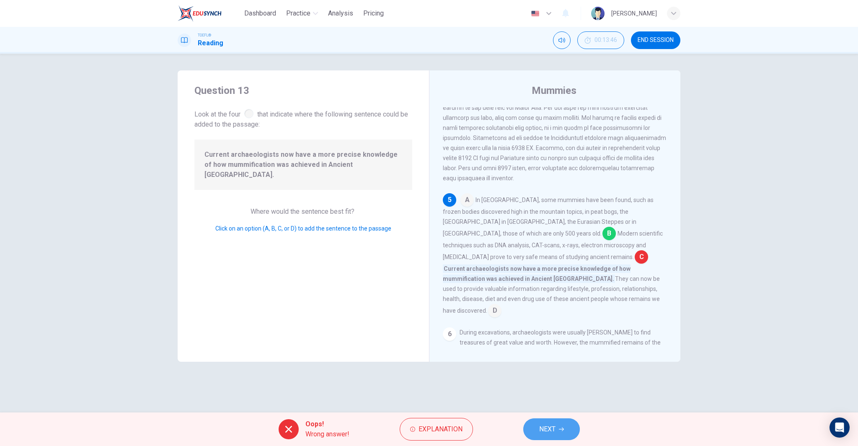
click at [536, 424] on button "NEXT" at bounding box center [551, 429] width 57 height 22
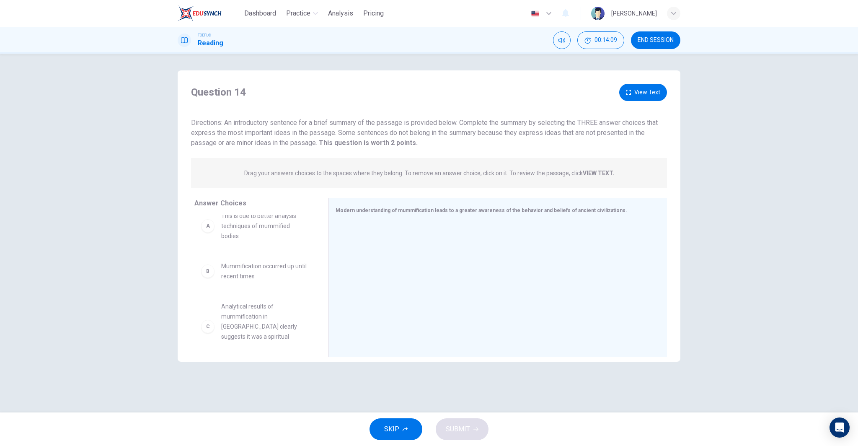
scroll to position [11, 0]
drag, startPoint x: 243, startPoint y: 320, endPoint x: 462, endPoint y: 303, distance: 219.3
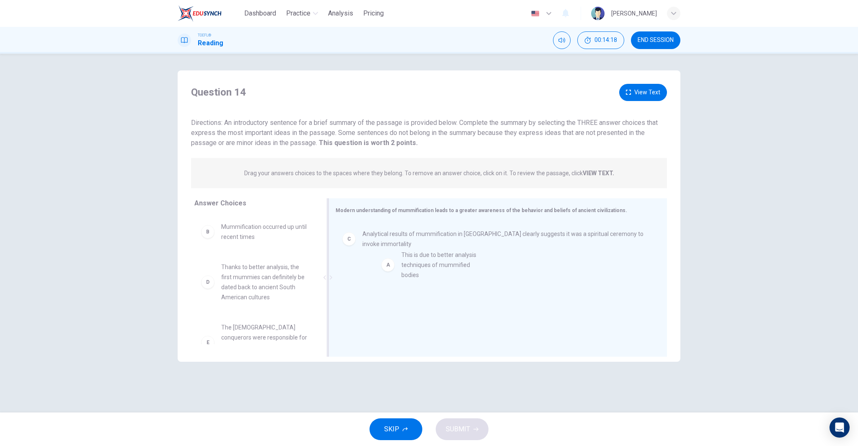
drag, startPoint x: 279, startPoint y: 235, endPoint x: 465, endPoint y: 263, distance: 188.4
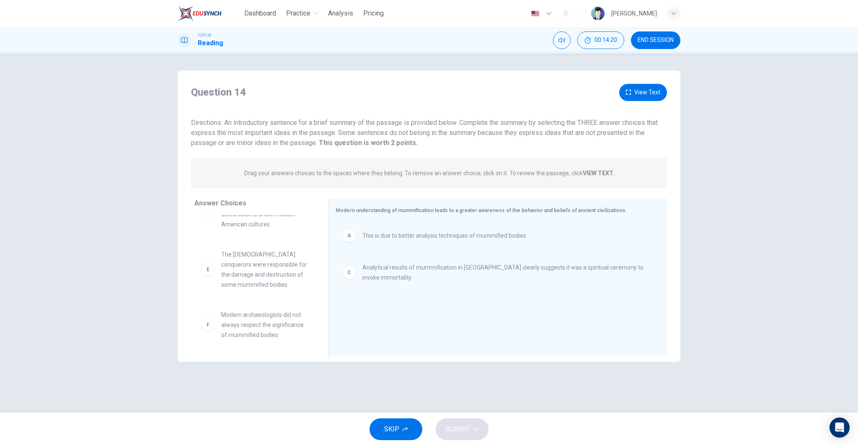
scroll to position [75, 0]
drag, startPoint x: 266, startPoint y: 327, endPoint x: 432, endPoint y: 333, distance: 166.0
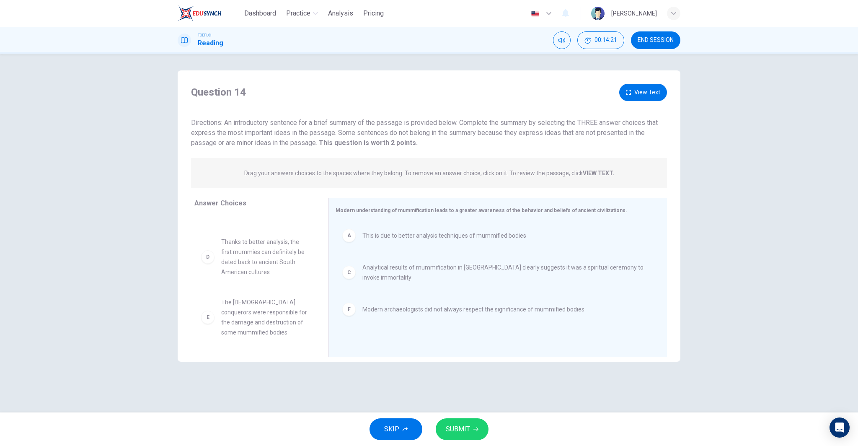
scroll to position [25, 0]
click at [478, 431] on button "SUBMIT" at bounding box center [462, 429] width 53 height 22
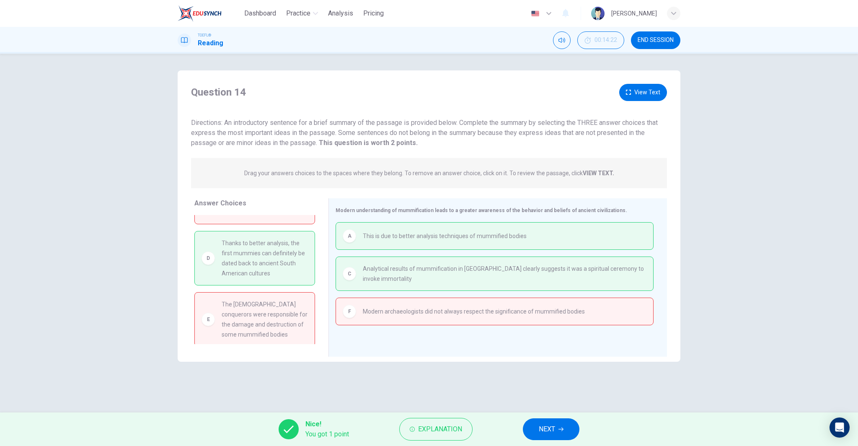
click at [545, 426] on span "NEXT" at bounding box center [547, 429] width 16 height 12
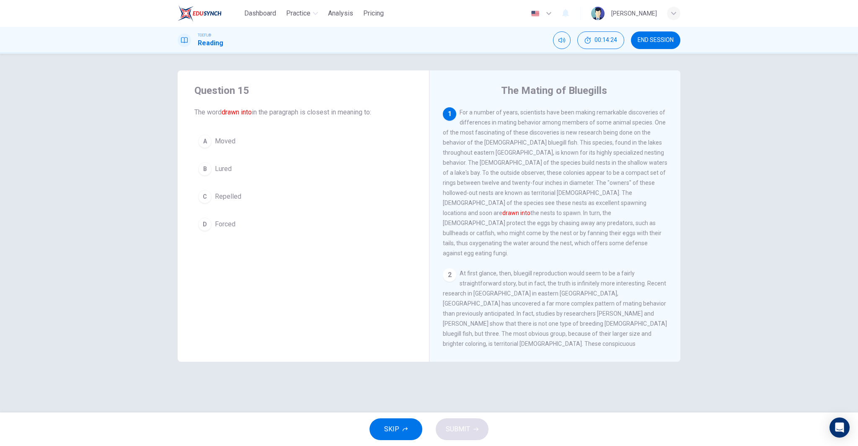
click at [657, 39] on span "END SESSION" at bounding box center [656, 40] width 36 height 7
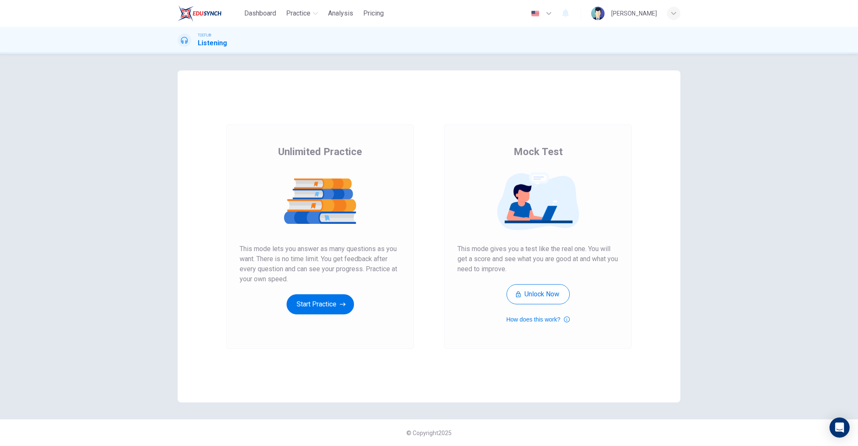
click at [337, 293] on div "Unlimited Practice This mode lets you answer as many questions as you want. The…" at bounding box center [320, 229] width 161 height 169
click at [336, 294] on button "Start Practice" at bounding box center [320, 304] width 67 height 20
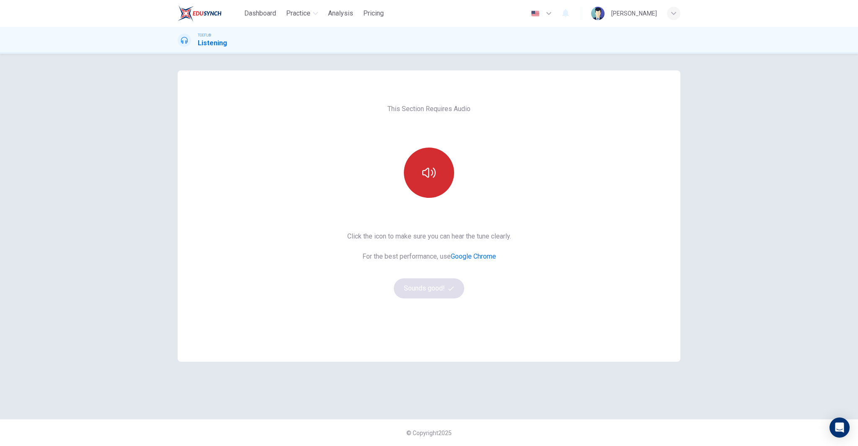
click at [427, 183] on button "button" at bounding box center [429, 172] width 50 height 50
click at [441, 290] on button "Sounds good!" at bounding box center [429, 288] width 70 height 20
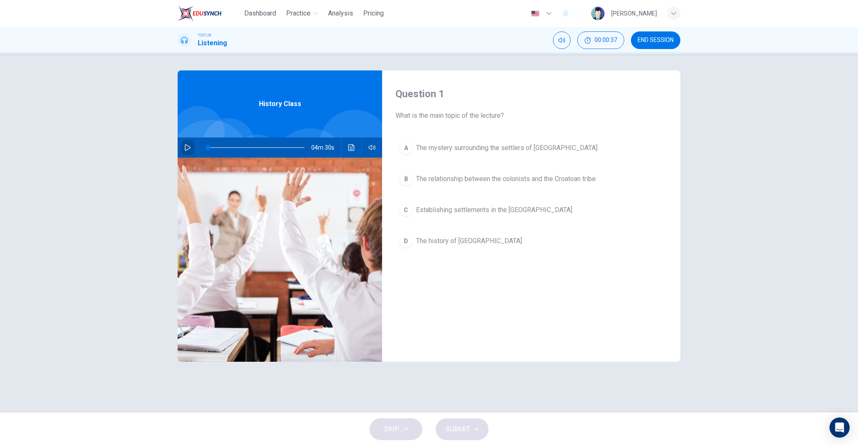
click at [186, 142] on button "button" at bounding box center [187, 147] width 13 height 20
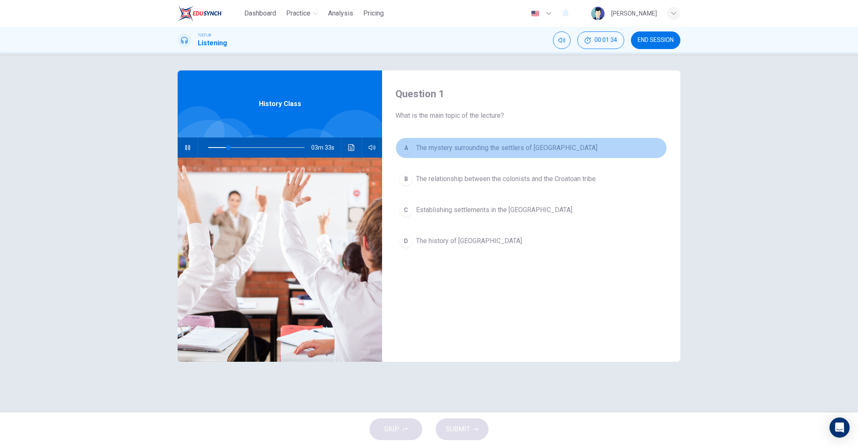
click at [473, 151] on span "The mystery surrounding the settlers of [GEOGRAPHIC_DATA]" at bounding box center [506, 148] width 181 height 10
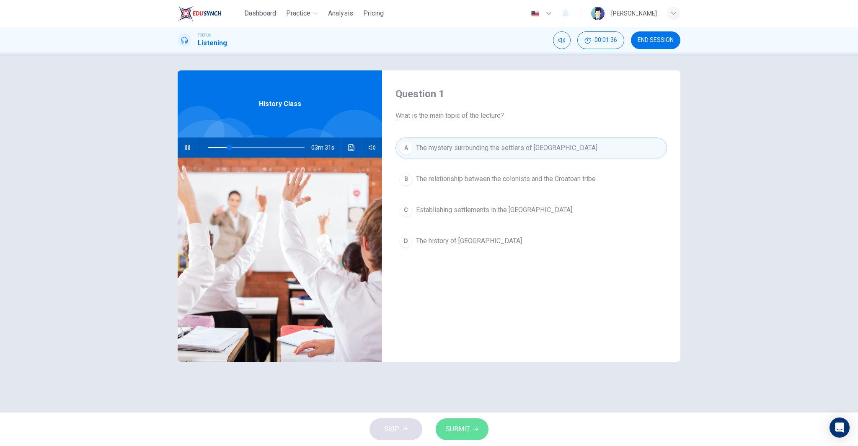
click at [463, 428] on span "SUBMIT" at bounding box center [458, 429] width 24 height 12
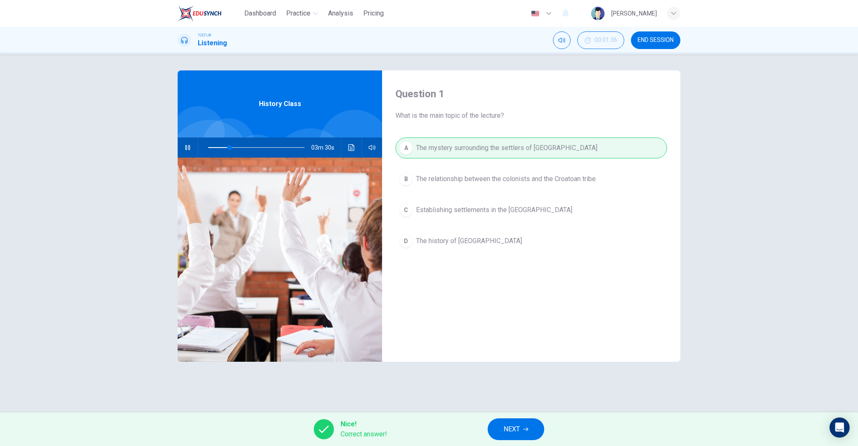
click at [523, 430] on icon "button" at bounding box center [525, 429] width 5 height 5
click at [523, 430] on div "Nice! Correct answer! NEXT" at bounding box center [429, 429] width 858 height 34
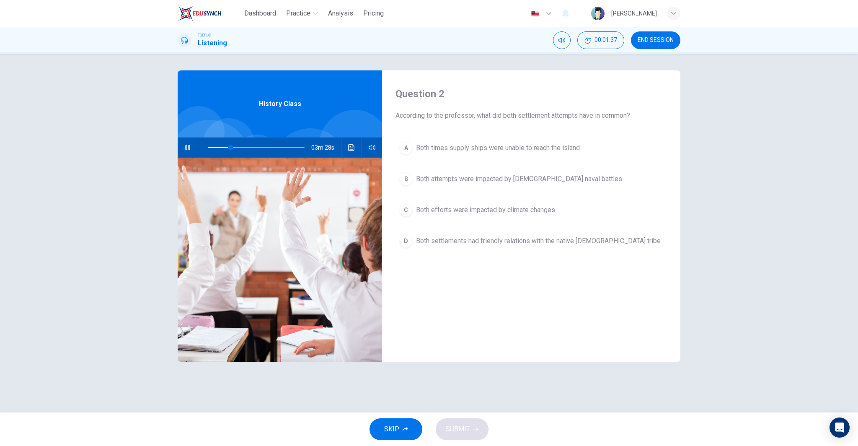
click at [188, 146] on icon "button" at bounding box center [187, 147] width 7 height 7
click at [221, 146] on span at bounding box center [256, 148] width 96 height 12
click at [188, 147] on icon "button" at bounding box center [187, 147] width 7 height 7
type input "69"
click at [556, 243] on span "Both settlements had friendly relations with the native [DEMOGRAPHIC_DATA] tribe" at bounding box center [538, 241] width 245 height 10
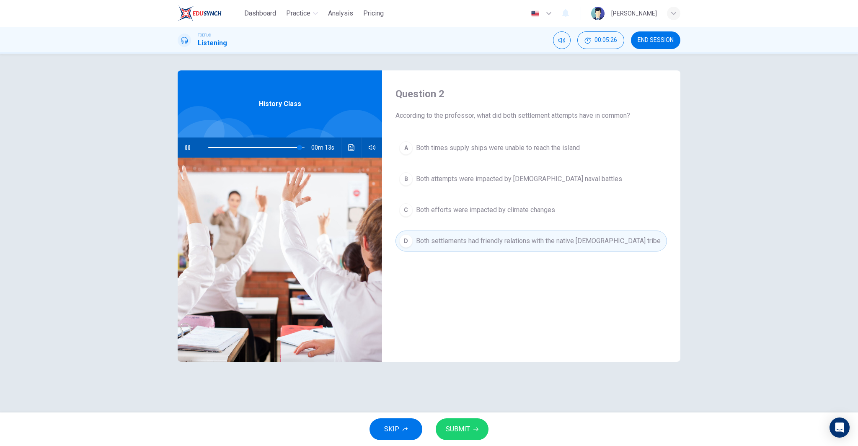
click at [455, 437] on button "SUBMIT" at bounding box center [462, 429] width 53 height 22
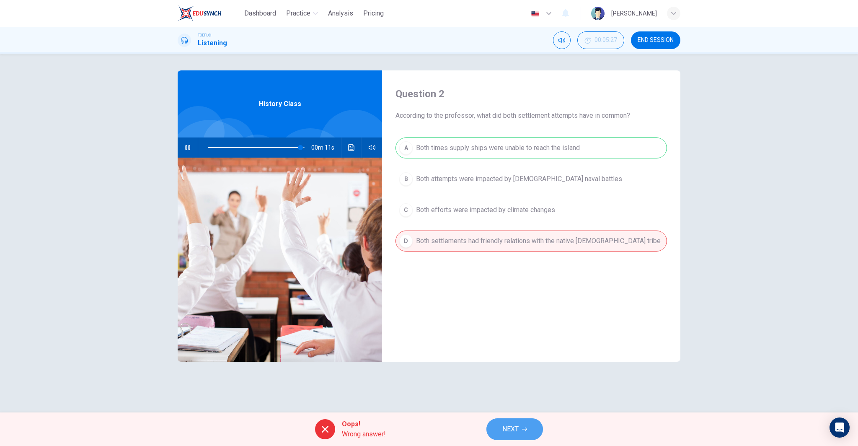
click at [524, 424] on button "NEXT" at bounding box center [514, 429] width 57 height 22
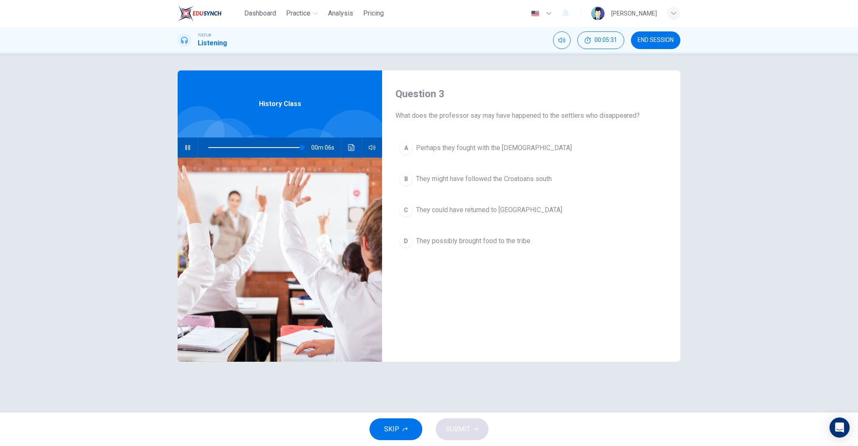
click at [184, 152] on button "button" at bounding box center [187, 147] width 13 height 20
click at [538, 236] on button "D They possibly brought food to the tribe" at bounding box center [532, 240] width 272 height 21
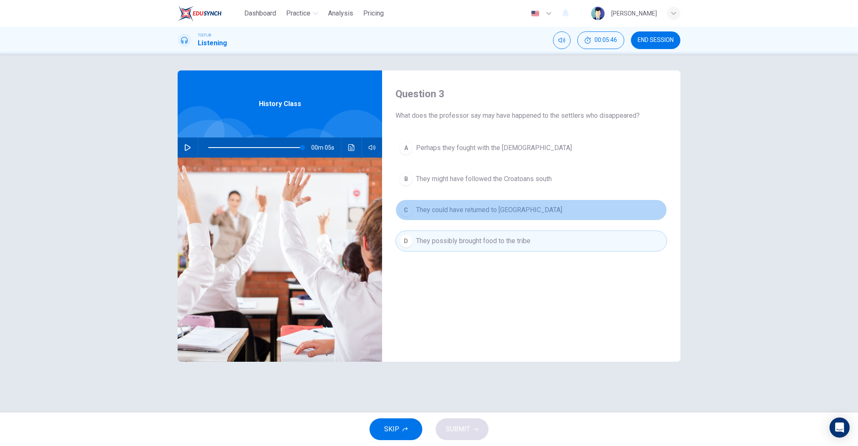
click at [530, 217] on button "C They could have returned to [GEOGRAPHIC_DATA]" at bounding box center [532, 209] width 272 height 21
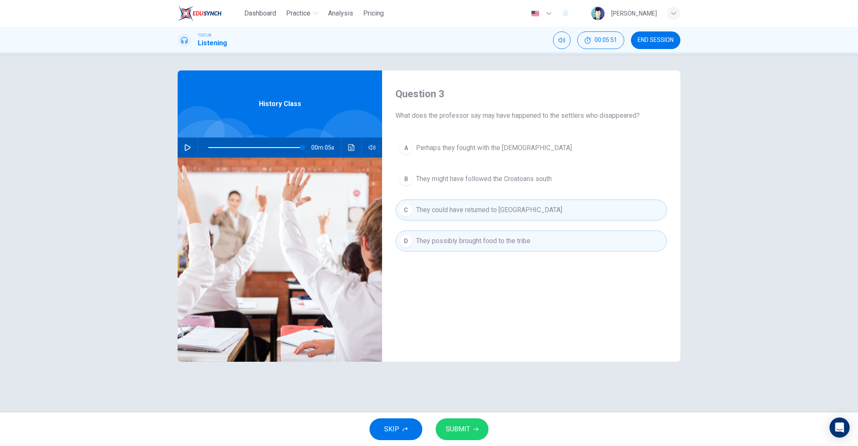
click at [551, 211] on button "C They could have returned to [GEOGRAPHIC_DATA]" at bounding box center [532, 209] width 272 height 21
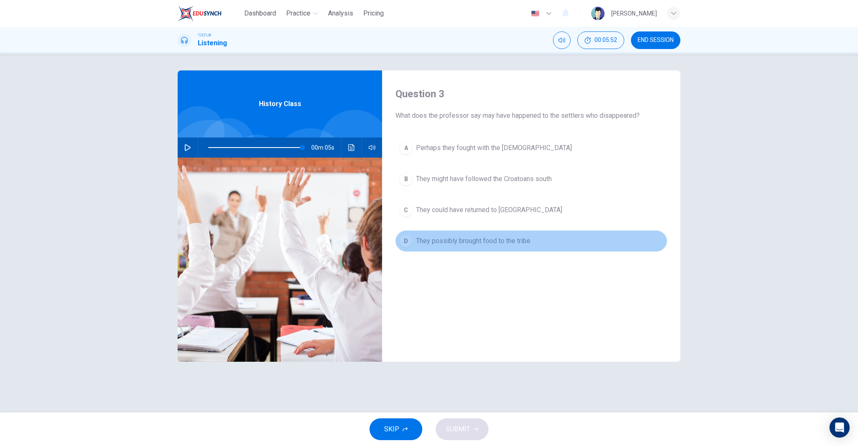
click at [543, 242] on button "D They possibly brought food to the tribe" at bounding box center [532, 240] width 272 height 21
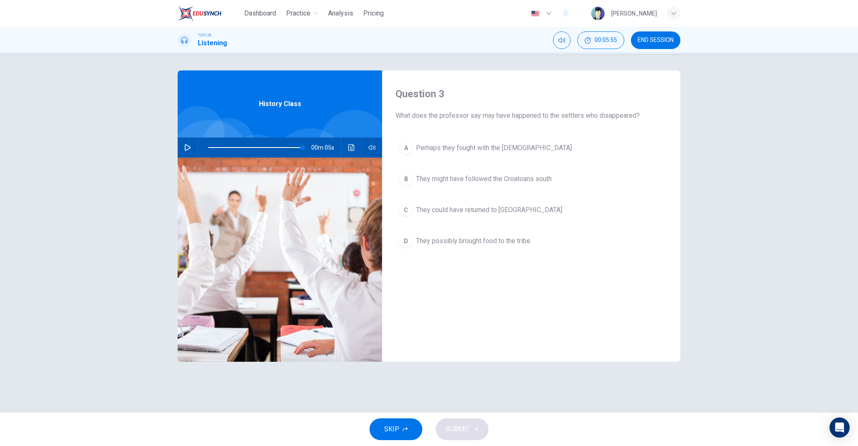
click at [443, 144] on span "Perhaps they fought with the [DEMOGRAPHIC_DATA]" at bounding box center [494, 148] width 156 height 10
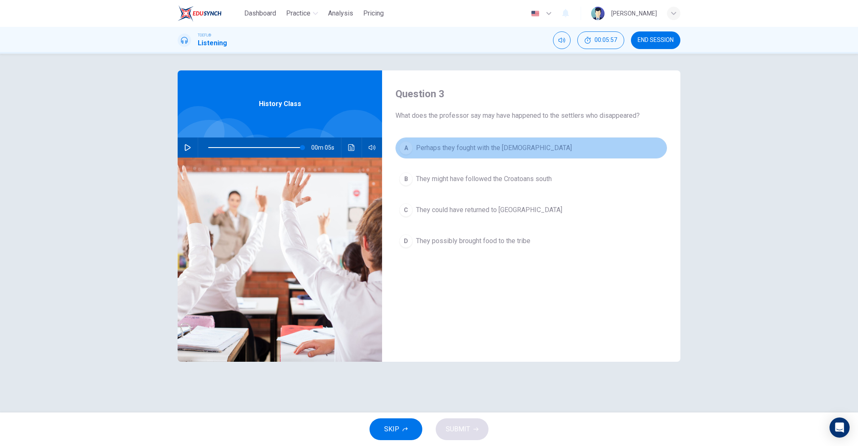
click at [450, 151] on span "Perhaps they fought with the [DEMOGRAPHIC_DATA]" at bounding box center [494, 148] width 156 height 10
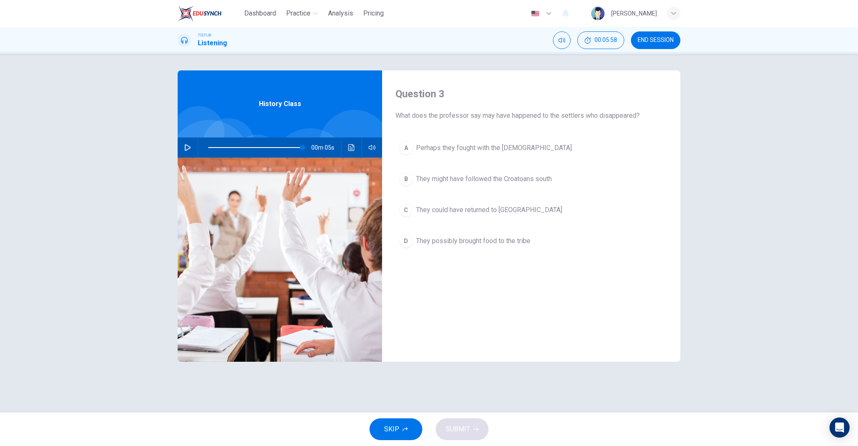
click at [442, 177] on span "They might have followed the Croatoans south" at bounding box center [484, 179] width 136 height 10
click at [457, 243] on span "They possibly brought food to the tribe" at bounding box center [473, 241] width 114 height 10
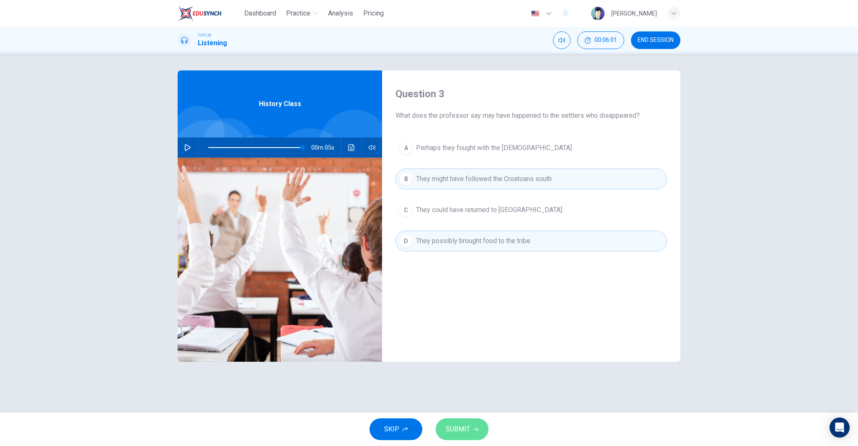
click at [470, 433] on button "SUBMIT" at bounding box center [462, 429] width 53 height 22
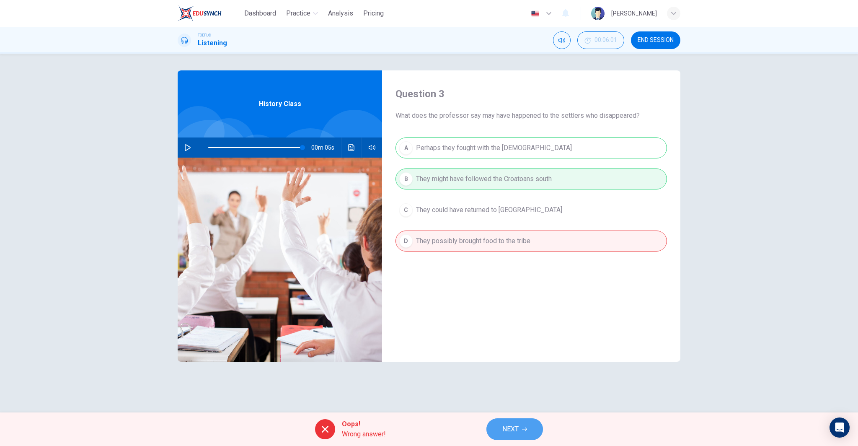
click at [513, 431] on span "NEXT" at bounding box center [510, 429] width 16 height 12
type input "98"
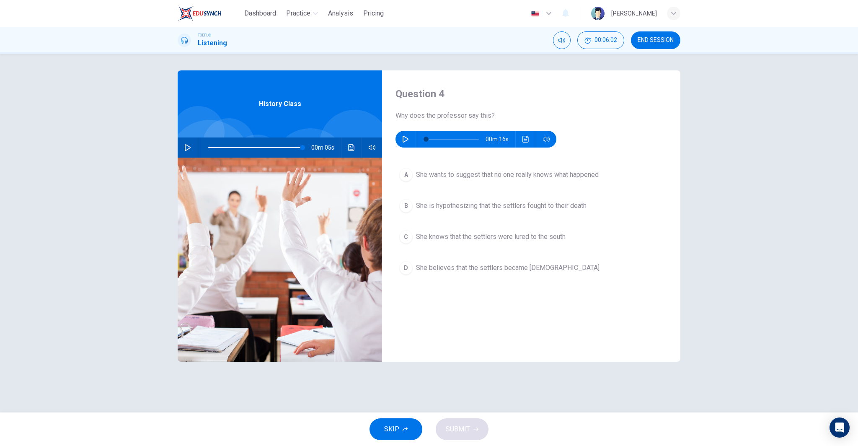
click at [410, 140] on button "button" at bounding box center [405, 139] width 13 height 17
type input "0"
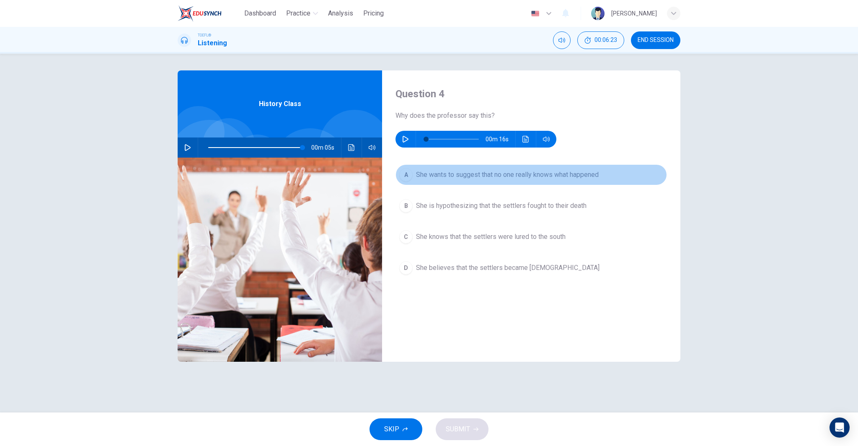
click at [482, 170] on span "She wants to suggest that no one really knows what happened" at bounding box center [507, 175] width 183 height 10
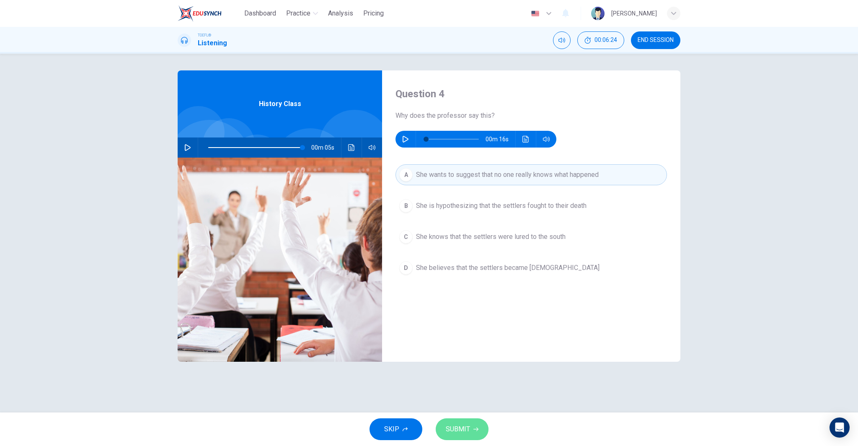
click at [457, 424] on span "SUBMIT" at bounding box center [458, 429] width 24 height 12
type input "98"
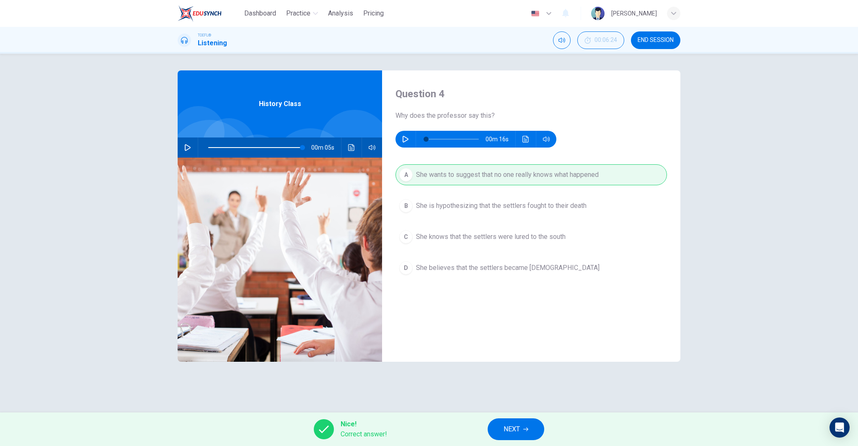
click at [520, 431] on button "NEXT" at bounding box center [516, 429] width 57 height 22
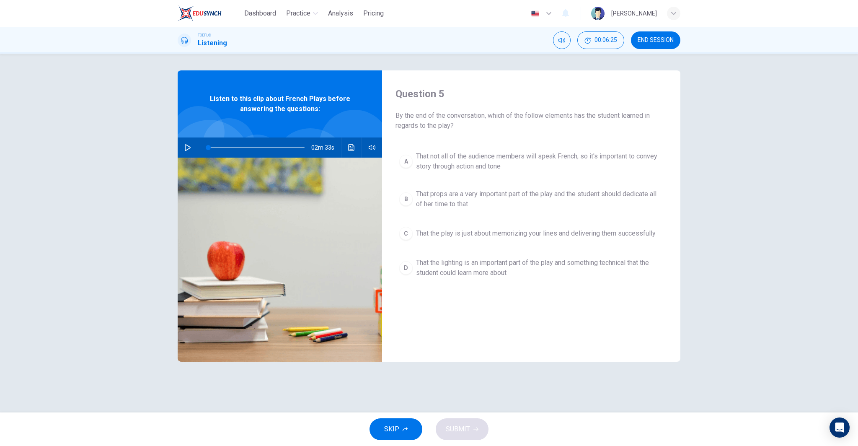
click at [189, 145] on icon "button" at bounding box center [187, 147] width 7 height 7
drag, startPoint x: 212, startPoint y: 148, endPoint x: 197, endPoint y: 153, distance: 16.4
click at [197, 153] on div "02m 33s" at bounding box center [280, 147] width 204 height 20
click at [188, 147] on icon "button" at bounding box center [187, 147] width 5 height 5
click at [512, 156] on span "That not all of the audience members will speak French, so it's important to co…" at bounding box center [539, 161] width 247 height 20
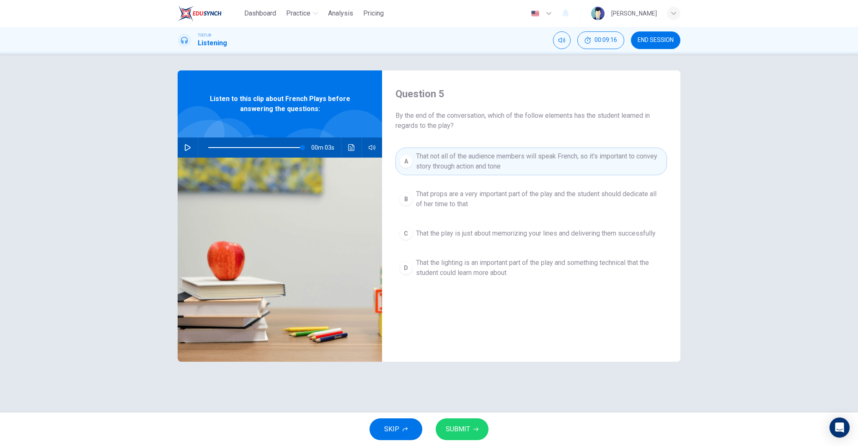
click at [467, 429] on span "SUBMIT" at bounding box center [458, 429] width 24 height 12
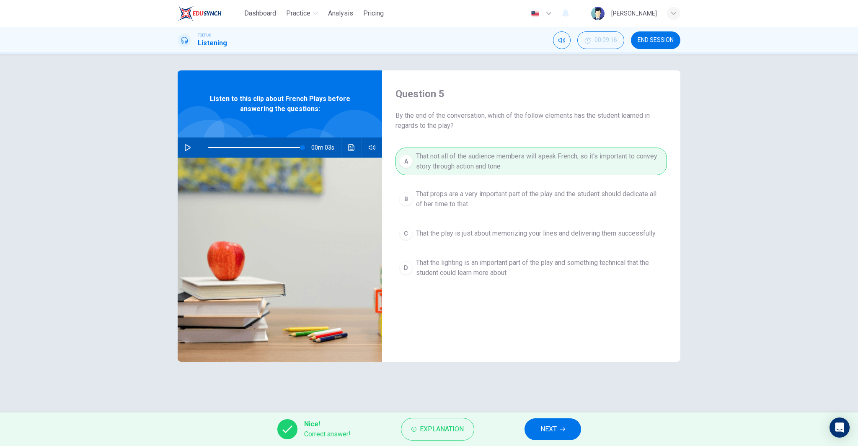
click at [539, 432] on button "NEXT" at bounding box center [553, 429] width 57 height 22
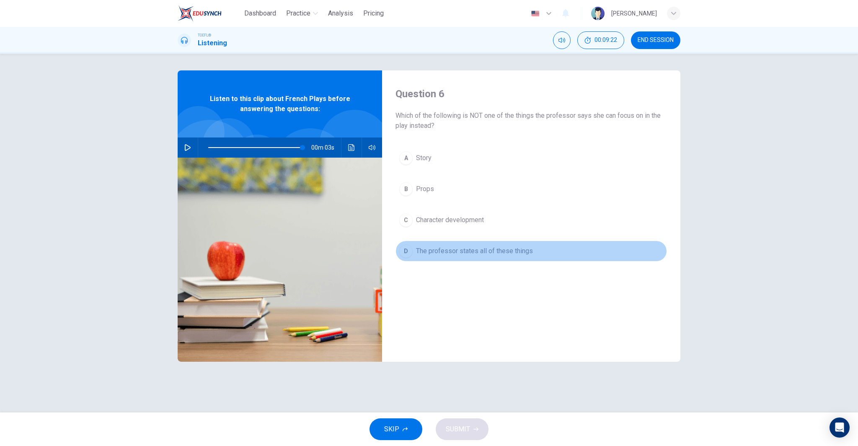
click at [445, 251] on span "The professor states all of these things" at bounding box center [474, 251] width 117 height 10
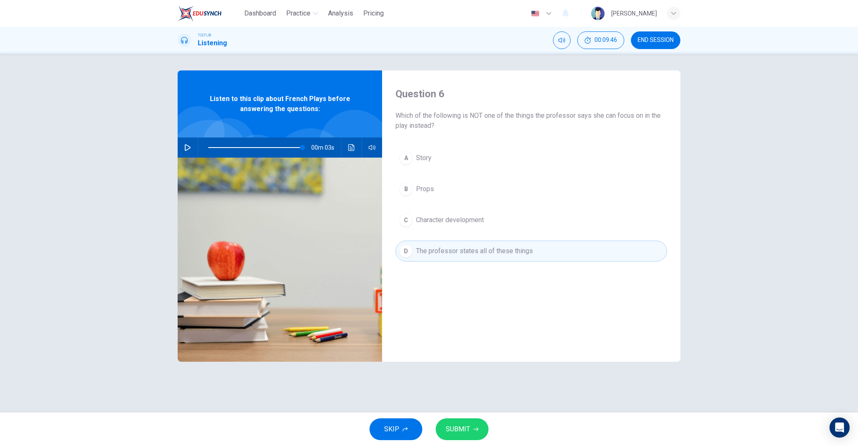
click at [456, 430] on span "SUBMIT" at bounding box center [458, 429] width 24 height 12
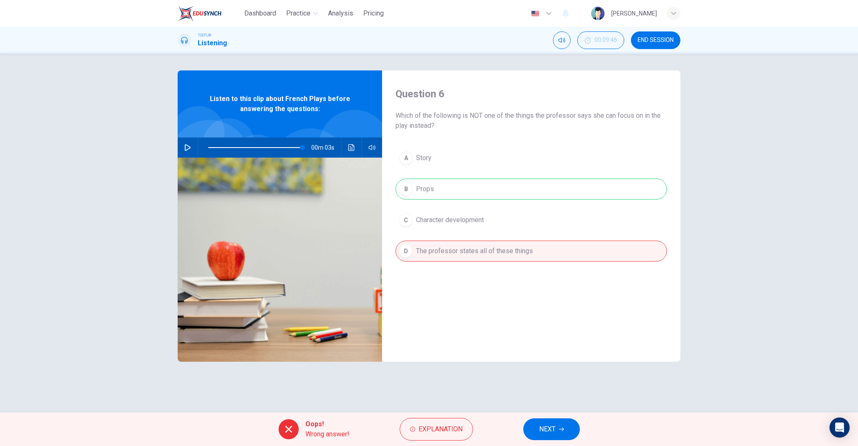
click at [561, 424] on button "NEXT" at bounding box center [551, 429] width 57 height 22
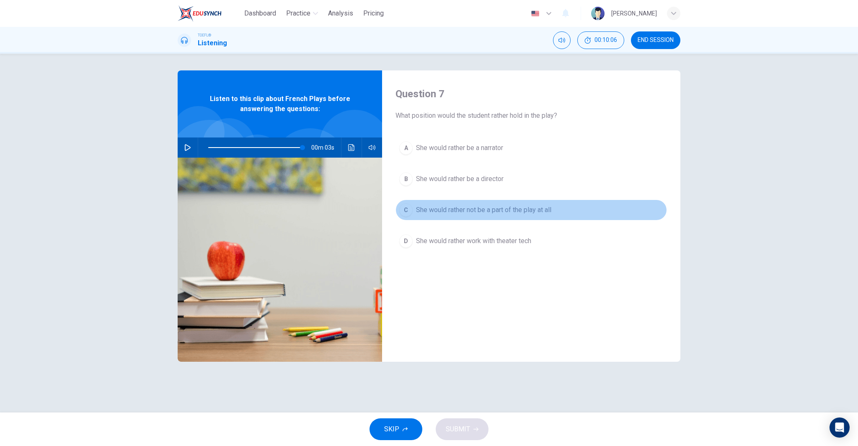
click at [495, 210] on span "She would rather not be a part of the play at all" at bounding box center [483, 210] width 135 height 10
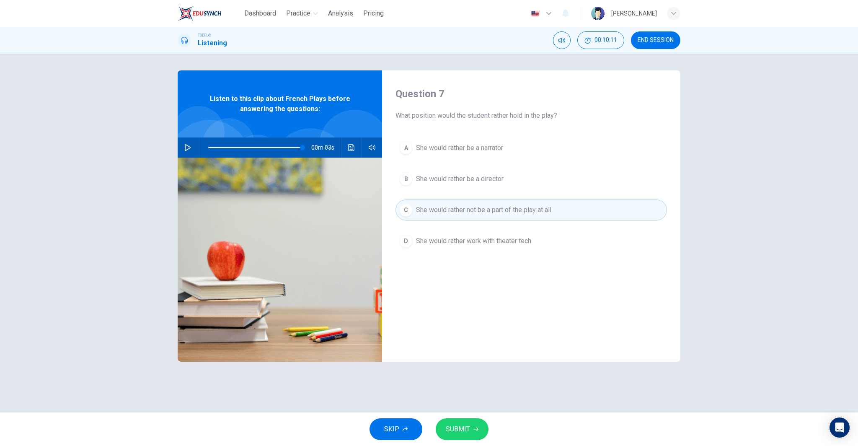
click at [479, 149] on span "She would rather be a narrator" at bounding box center [459, 148] width 87 height 10
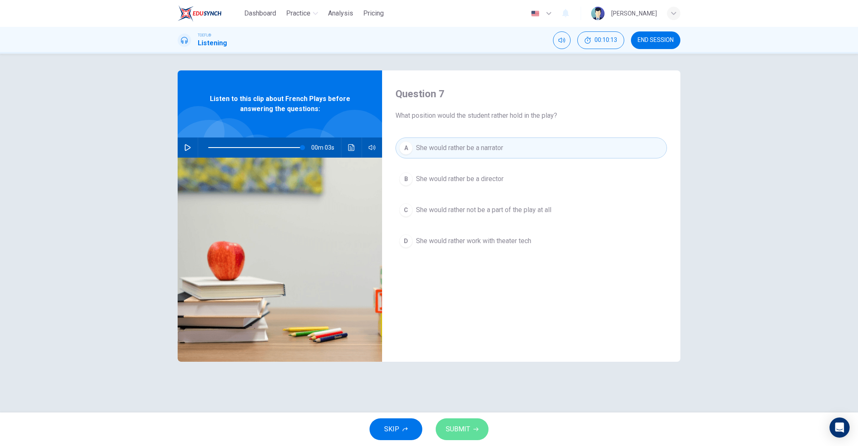
click at [473, 432] on button "SUBMIT" at bounding box center [462, 429] width 53 height 22
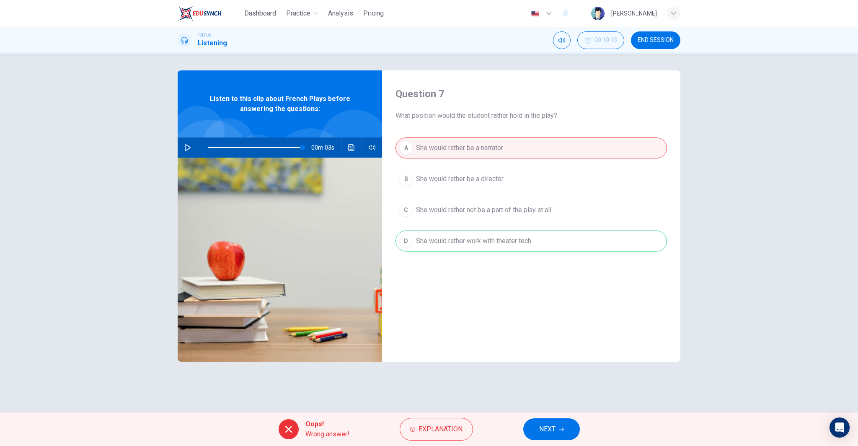
click at [567, 434] on button "NEXT" at bounding box center [551, 429] width 57 height 22
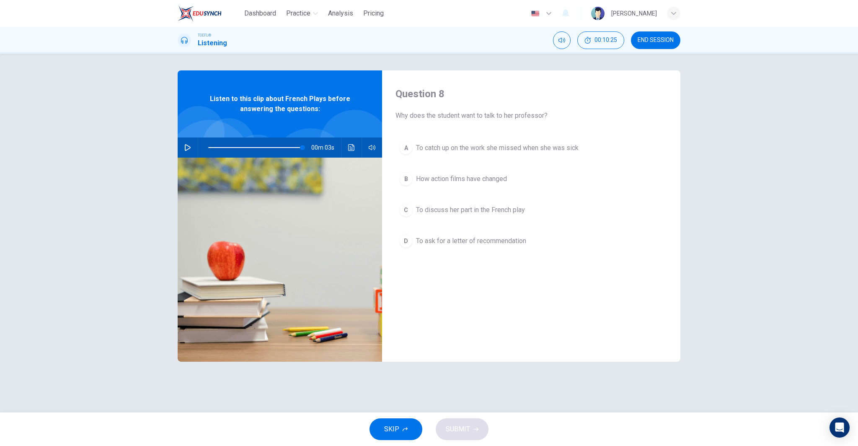
click at [523, 210] on span "To discuss her part in the French play" at bounding box center [470, 210] width 109 height 10
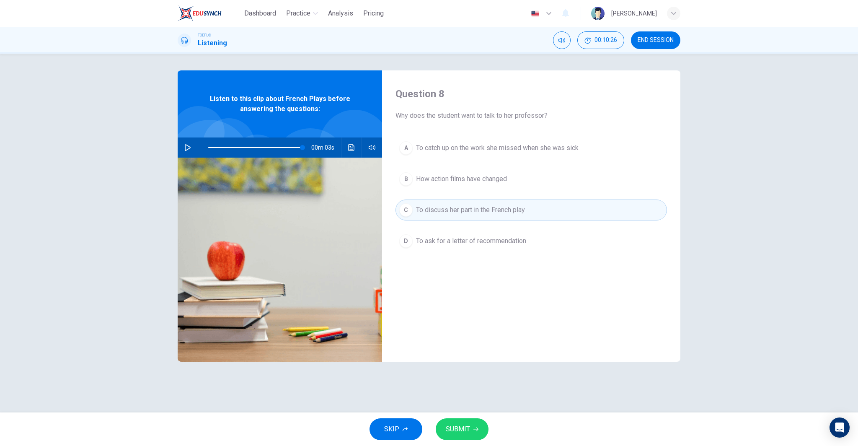
click at [460, 441] on div "SKIP SUBMIT" at bounding box center [429, 429] width 858 height 34
click at [464, 436] on button "SUBMIT" at bounding box center [462, 429] width 53 height 22
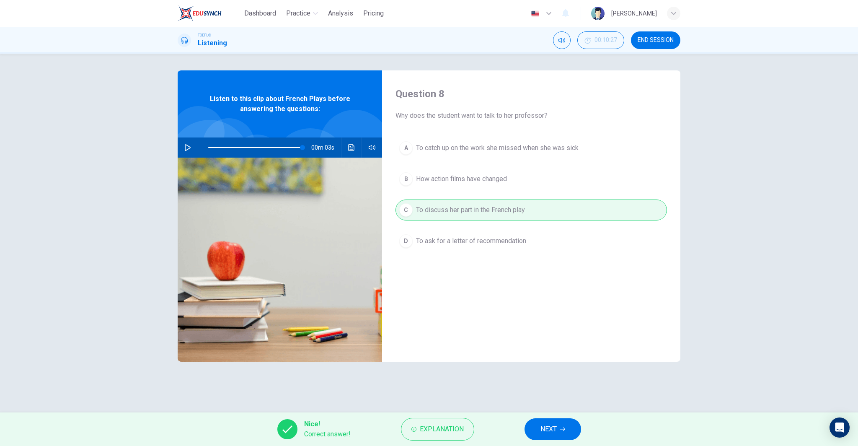
click at [558, 438] on button "NEXT" at bounding box center [553, 429] width 57 height 22
type input "98"
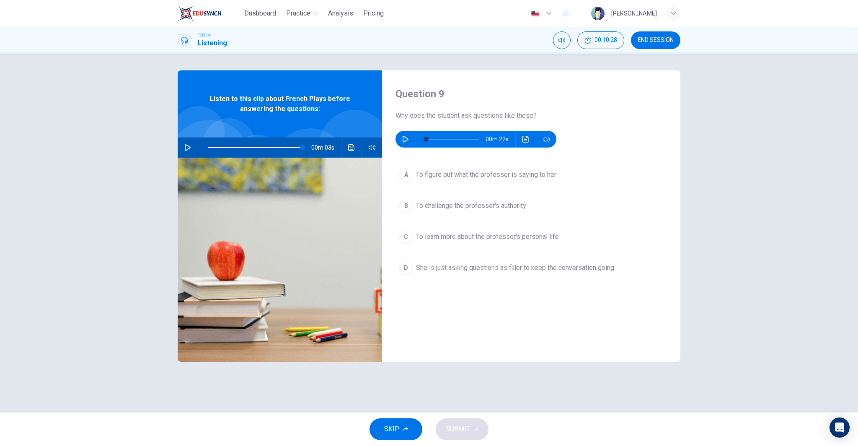
click at [406, 134] on button "button" at bounding box center [405, 139] width 13 height 17
type input "0"
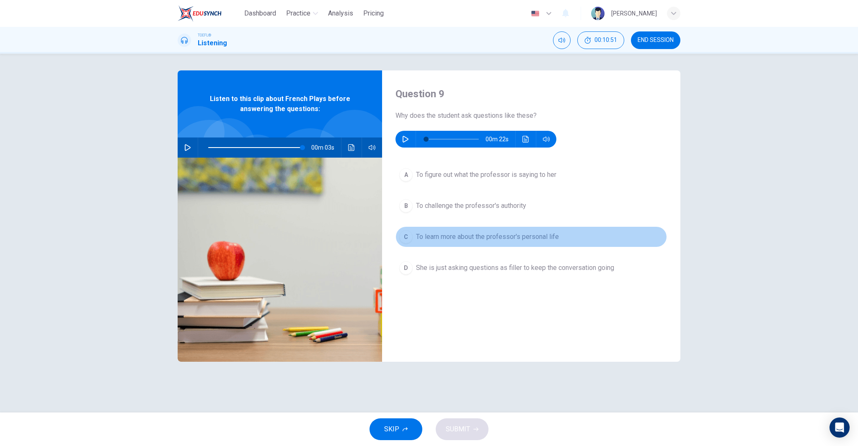
click at [459, 235] on span "To learn more about the professor's personal life" at bounding box center [487, 237] width 143 height 10
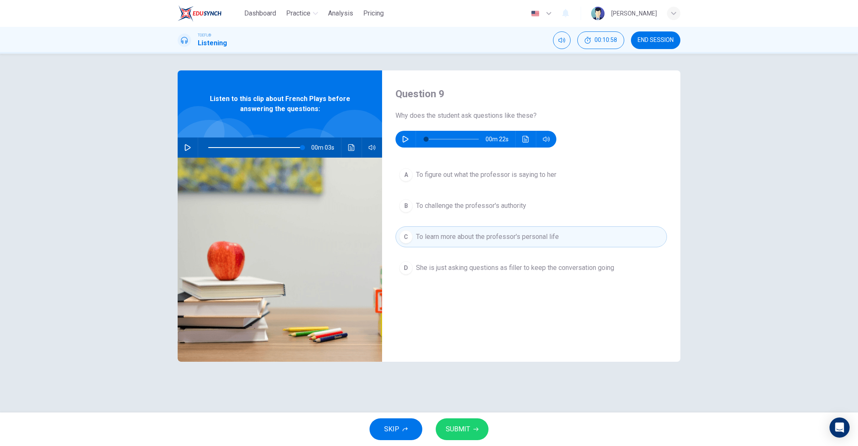
click at [549, 176] on span "To figure out what the professor is saying to her" at bounding box center [486, 175] width 140 height 10
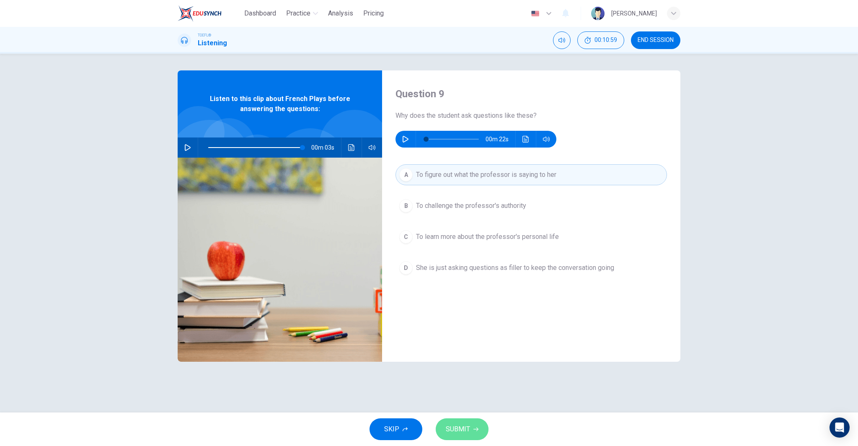
click at [468, 424] on span "SUBMIT" at bounding box center [458, 429] width 24 height 12
type input "98"
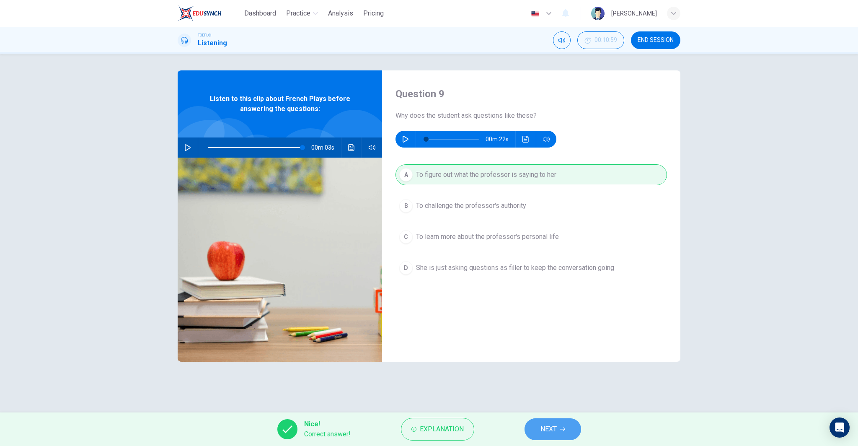
click at [533, 427] on button "NEXT" at bounding box center [553, 429] width 57 height 22
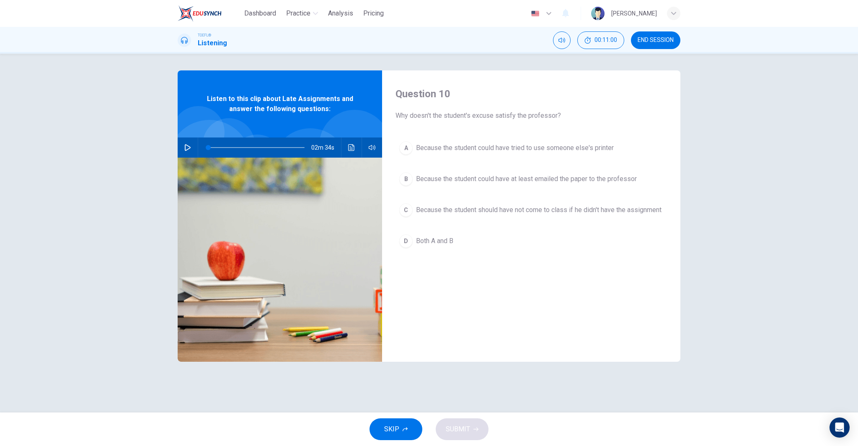
click at [672, 37] on span "END SESSION" at bounding box center [656, 40] width 36 height 7
